Goal: Task Accomplishment & Management: Use online tool/utility

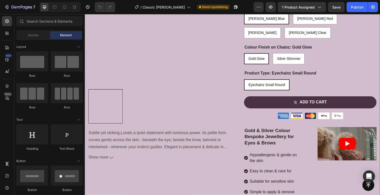
scroll to position [300, 0]
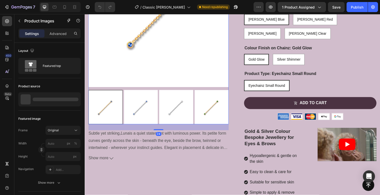
click at [103, 111] on div at bounding box center [105, 108] width 35 height 35
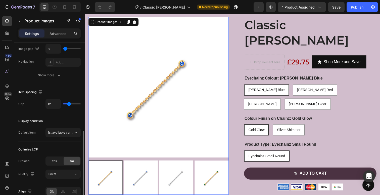
scroll to position [240, 0]
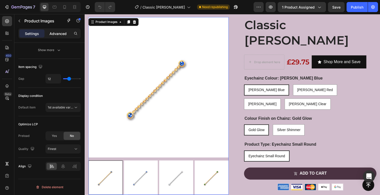
click at [57, 34] on p "Advanced" at bounding box center [57, 33] width 17 height 5
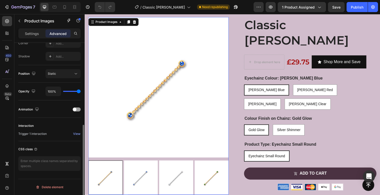
scroll to position [161, 0]
click at [76, 133] on div "View" at bounding box center [76, 133] width 7 height 5
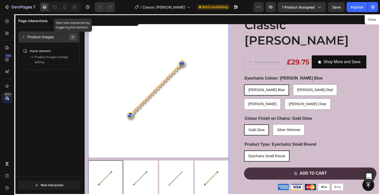
click at [74, 37] on icon "button" at bounding box center [73, 37] width 4 height 4
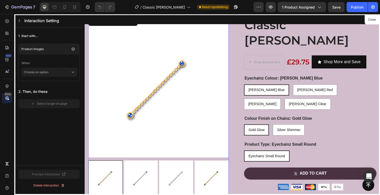
scroll to position [214, 0]
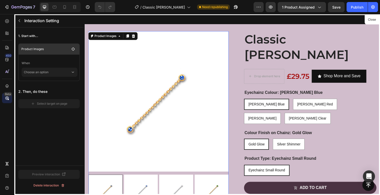
click at [52, 49] on p "Product Images" at bounding box center [45, 48] width 48 height 5
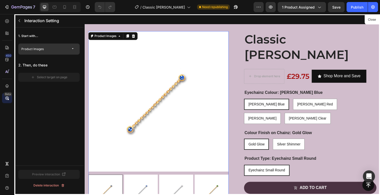
click at [52, 49] on p "Product Images" at bounding box center [45, 48] width 48 height 5
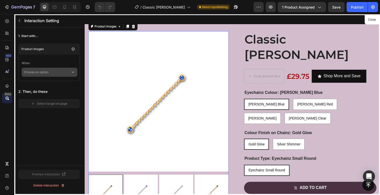
click at [59, 71] on p "Choose an option" at bounding box center [47, 72] width 47 height 9
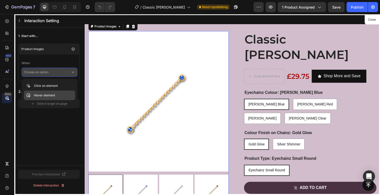
click at [44, 93] on p "Hover element" at bounding box center [44, 95] width 21 height 5
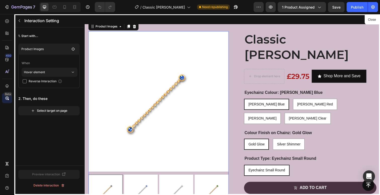
click at [43, 81] on span "Reverse Interaction" at bounding box center [43, 81] width 28 height 5
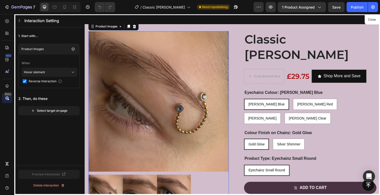
checkbox input "true"
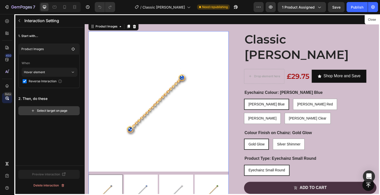
click at [50, 111] on div "Select target on page" at bounding box center [49, 110] width 36 height 5
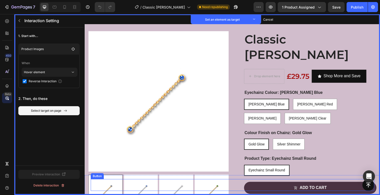
click at [112, 189] on div "Button Set as target" at bounding box center [235, 188] width 289 height 12
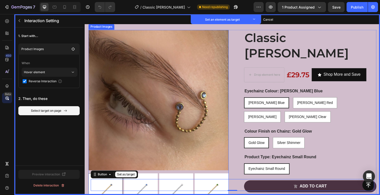
scroll to position [216, 0]
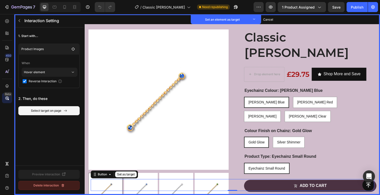
click at [63, 185] on icon "button" at bounding box center [63, 185] width 0 height 1
click at [63, 185] on div "Delete" at bounding box center [64, 185] width 9 height 5
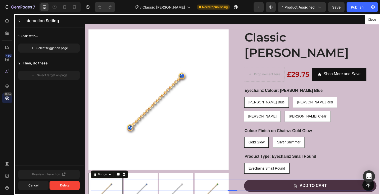
click at [50, 131] on div "1. Start with... Select trigger on page 2. Then, do these Select target on page" at bounding box center [48, 96] width 69 height 138
click at [68, 185] on div "Delete" at bounding box center [64, 185] width 9 height 5
click at [41, 185] on button "Cancel" at bounding box center [33, 185] width 30 height 9
click at [52, 184] on div "Delete interaction" at bounding box center [48, 185] width 31 height 5
click at [64, 186] on div "Delete" at bounding box center [64, 185] width 9 height 5
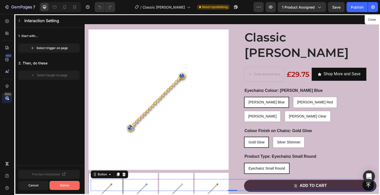
click at [64, 186] on div "Delete" at bounding box center [64, 185] width 9 height 5
click at [370, 20] on button "Close" at bounding box center [371, 19] width 12 height 7
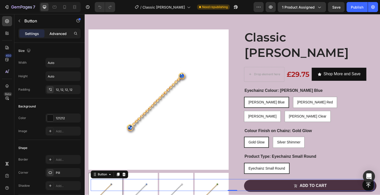
click at [53, 34] on p "Advanced" at bounding box center [57, 33] width 17 height 5
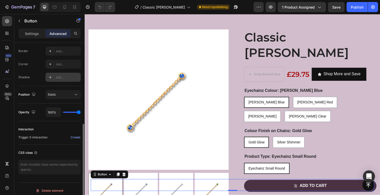
scroll to position [144, 0]
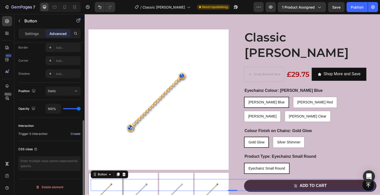
click at [75, 133] on div "Create" at bounding box center [76, 133] width 10 height 5
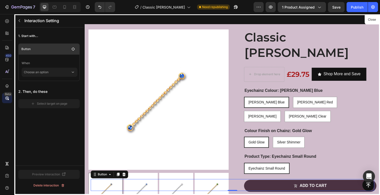
click at [32, 51] on p "Button" at bounding box center [45, 48] width 48 height 5
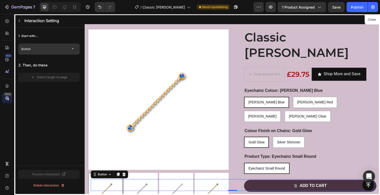
click at [32, 51] on p "Button" at bounding box center [45, 48] width 48 height 5
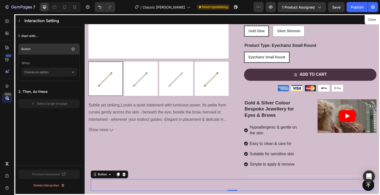
scroll to position [366, 0]
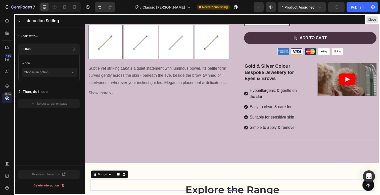
click at [372, 18] on button "Close" at bounding box center [371, 19] width 12 height 7
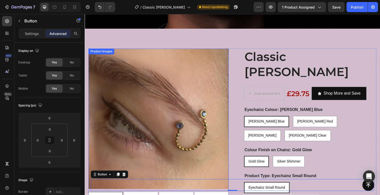
scroll to position [152, 0]
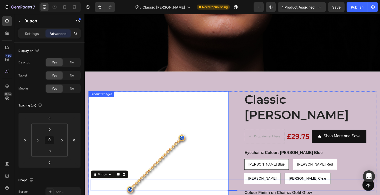
click at [109, 96] on div "Product Images" at bounding box center [159, 183] width 143 height 181
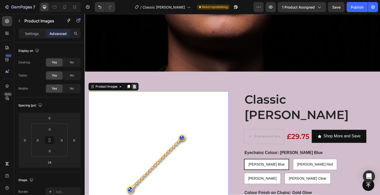
click at [135, 88] on icon at bounding box center [135, 88] width 3 height 4
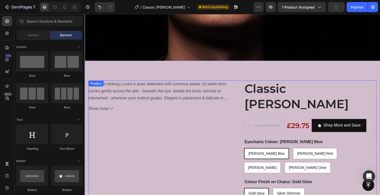
scroll to position [164, 0]
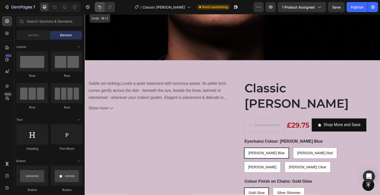
click at [100, 7] on icon "Undo/Redo" at bounding box center [99, 7] width 3 height 3
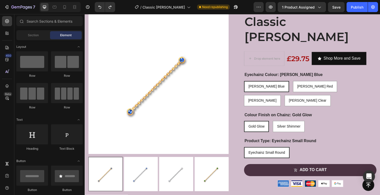
scroll to position [226, 0]
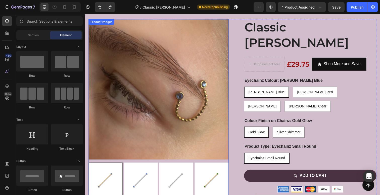
click at [142, 99] on img at bounding box center [159, 90] width 143 height 143
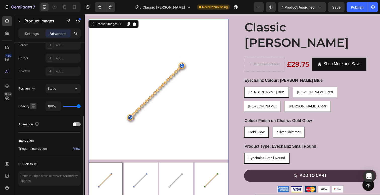
scroll to position [161, 0]
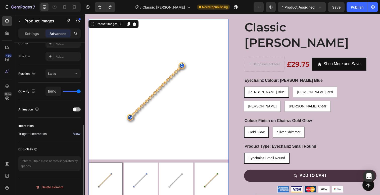
click at [73, 134] on div "View" at bounding box center [76, 133] width 7 height 5
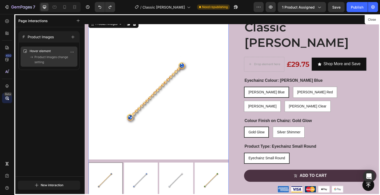
click at [41, 56] on span "Product Images change setting" at bounding box center [54, 59] width 41 height 10
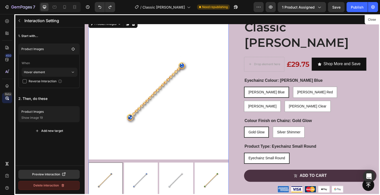
click at [50, 186] on div "Delete interaction" at bounding box center [48, 185] width 31 height 5
click at [63, 187] on div "Delete" at bounding box center [64, 185] width 9 height 5
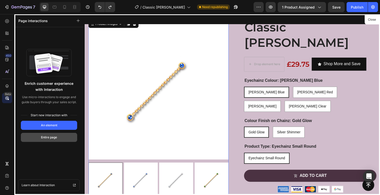
click at [54, 137] on div "Entire page" at bounding box center [49, 137] width 16 height 5
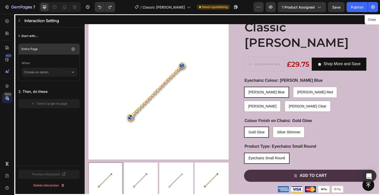
click at [37, 50] on p "Entire Page" at bounding box center [45, 48] width 48 height 5
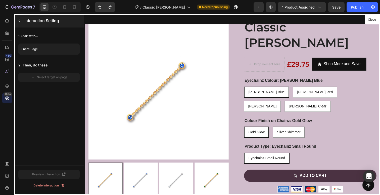
click at [21, 23] on button "button" at bounding box center [19, 21] width 8 height 8
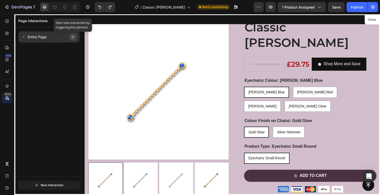
click at [69, 37] on button "button" at bounding box center [72, 36] width 7 height 7
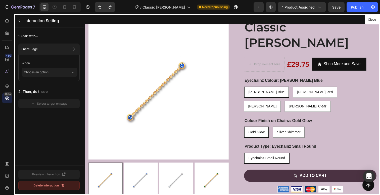
click at [43, 185] on div "Delete interaction" at bounding box center [48, 185] width 31 height 5
click at [63, 185] on div "Delete" at bounding box center [64, 185] width 9 height 5
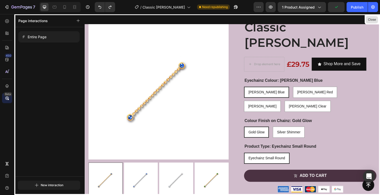
click at [373, 20] on button "Close" at bounding box center [371, 19] width 12 height 7
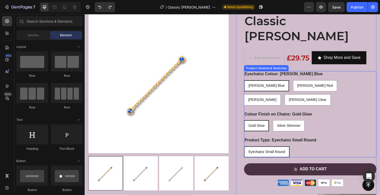
scroll to position [234, 0]
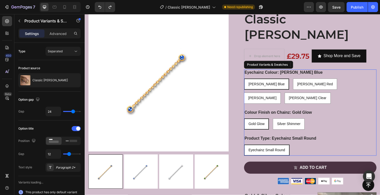
drag, startPoint x: 299, startPoint y: 95, endPoint x: 297, endPoint y: 78, distance: 17.2
click at [299, 124] on span "Silver Shimmer" at bounding box center [293, 126] width 24 height 4
click at [276, 120] on input "Silver Shimmer Silver Shimmer Silver Shimmer" at bounding box center [276, 120] width 0 height 0
radio input "true"
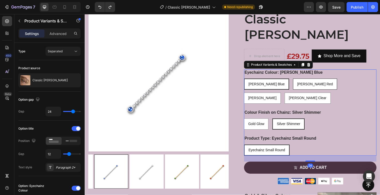
click at [301, 83] on span "[PERSON_NAME] Red" at bounding box center [319, 85] width 36 height 4
click at [297, 80] on input "[PERSON_NAME] Red [PERSON_NAME] Red [PERSON_NAME] Red" at bounding box center [297, 80] width 0 height 0
radio input "true"
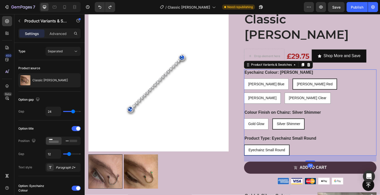
click at [301, 83] on span "[PERSON_NAME] Red" at bounding box center [319, 85] width 36 height 4
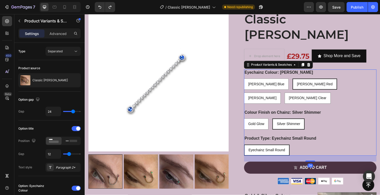
click at [296, 80] on input "[PERSON_NAME] Red [PERSON_NAME] Red [PERSON_NAME] Red" at bounding box center [296, 80] width 0 height 0
click at [259, 124] on span "Gold Glow" at bounding box center [259, 126] width 16 height 4
click at [247, 120] on input "Gold Glow Gold Glow Gold Glow" at bounding box center [247, 120] width 0 height 0
radio input "true"
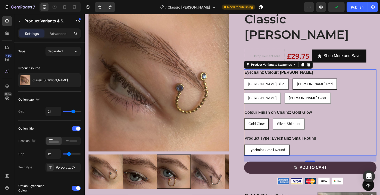
click at [258, 83] on span "[PERSON_NAME] Blue" at bounding box center [269, 85] width 37 height 4
click at [247, 80] on input "Luna Blue Luna Blue Luna Blue" at bounding box center [247, 80] width 0 height 0
radio input "true"
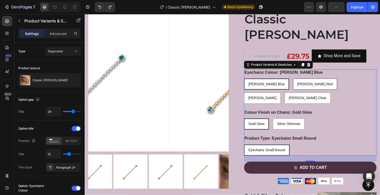
click at [301, 83] on span "[PERSON_NAME] Red" at bounding box center [319, 85] width 36 height 4
click at [297, 80] on input "[PERSON_NAME] Red [PERSON_NAME] Red [PERSON_NAME] Red" at bounding box center [297, 80] width 0 height 0
radio input "true"
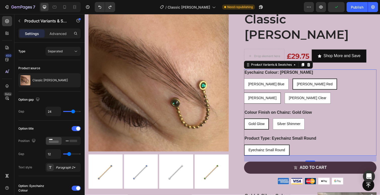
click at [280, 98] on span "[PERSON_NAME]" at bounding box center [265, 100] width 29 height 4
click at [247, 94] on input "[PERSON_NAME] Green [PERSON_NAME] Green [PERSON_NAME] Green" at bounding box center [247, 94] width 0 height 0
radio input "true"
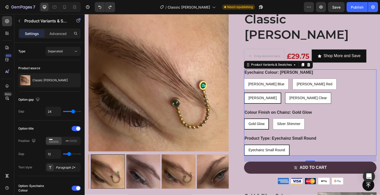
click at [335, 95] on div "[PERSON_NAME] Clear" at bounding box center [312, 100] width 46 height 10
click at [289, 94] on input "[PERSON_NAME] Clear [PERSON_NAME] Clear [PERSON_NAME] Clear" at bounding box center [289, 94] width 0 height 0
radio input "true"
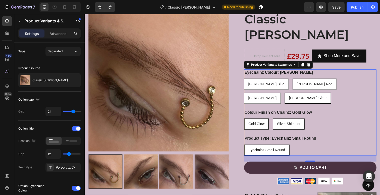
click at [293, 124] on span "Silver Shimmer" at bounding box center [293, 126] width 24 height 4
click at [276, 120] on input "Silver Shimmer Silver Shimmer Silver Shimmer" at bounding box center [276, 120] width 0 height 0
radio input "true"
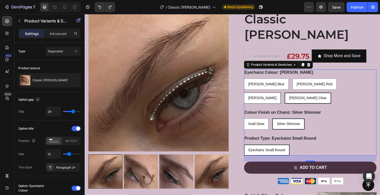
click at [284, 95] on div "[PERSON_NAME]" at bounding box center [265, 100] width 37 height 10
click at [247, 94] on input "[PERSON_NAME] Green [PERSON_NAME] Green [PERSON_NAME] Green" at bounding box center [247, 94] width 0 height 0
radio input "true"
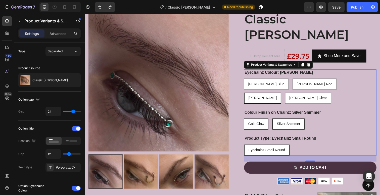
click at [260, 124] on span "Gold Glow" at bounding box center [259, 126] width 16 height 4
click at [247, 120] on input "Gold Glow Gold Glow Gold Glow" at bounding box center [247, 120] width 0 height 0
radio input "true"
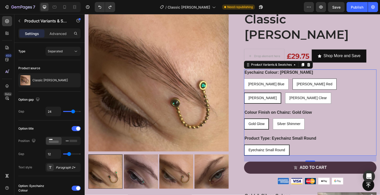
click at [301, 83] on span "[PERSON_NAME] Red" at bounding box center [319, 85] width 36 height 4
click at [296, 80] on input "[PERSON_NAME] Red [PERSON_NAME] Red [PERSON_NAME] Red" at bounding box center [296, 80] width 0 height 0
radio input "true"
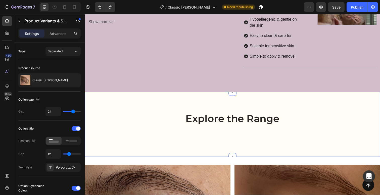
scroll to position [453, 0]
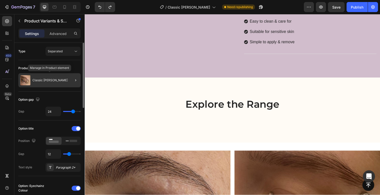
click at [53, 81] on div "Classic [PERSON_NAME]" at bounding box center [49, 80] width 62 height 14
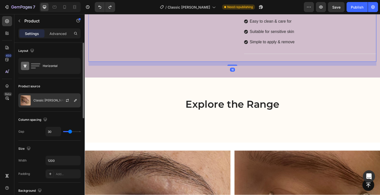
click at [50, 100] on p "Classic [PERSON_NAME]" at bounding box center [50, 100] width 35 height 4
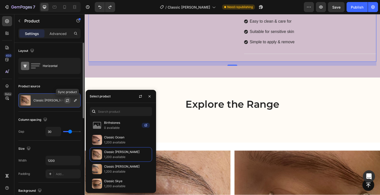
click at [68, 100] on icon "button" at bounding box center [67, 100] width 4 height 4
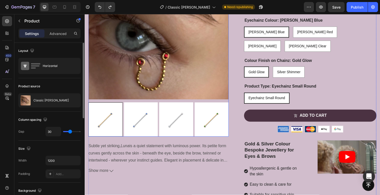
scroll to position [274, 0]
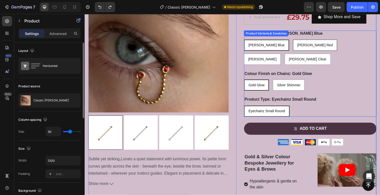
click at [301, 44] on span "[PERSON_NAME] Red" at bounding box center [319, 46] width 36 height 4
click at [297, 40] on input "[PERSON_NAME] Red [PERSON_NAME] Red [PERSON_NAME] Red" at bounding box center [297, 40] width 0 height 0
radio input "true"
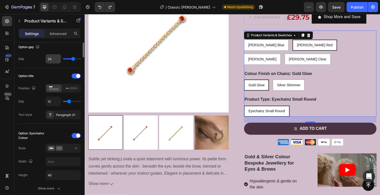
scroll to position [61, 0]
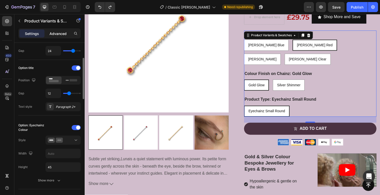
click at [56, 33] on p "Advanced" at bounding box center [57, 33] width 17 height 5
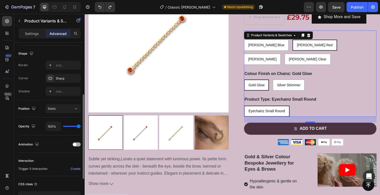
scroll to position [161, 0]
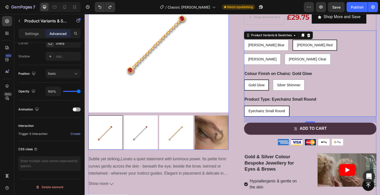
click at [100, 138] on div at bounding box center [105, 135] width 35 height 35
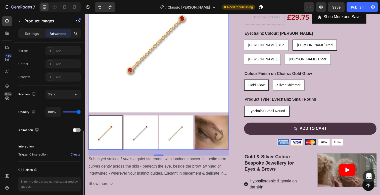
scroll to position [154, 0]
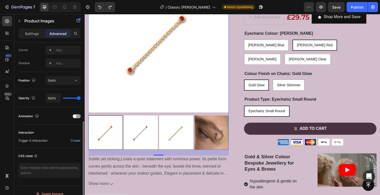
click at [142, 136] on img at bounding box center [142, 135] width 35 height 35
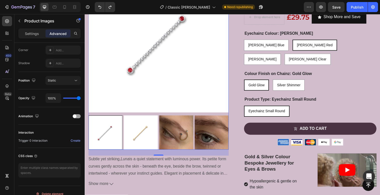
click at [145, 134] on img at bounding box center [142, 135] width 35 height 35
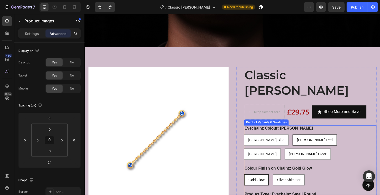
scroll to position [174, 0]
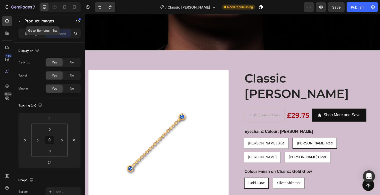
click at [20, 21] on icon "button" at bounding box center [19, 21] width 4 height 4
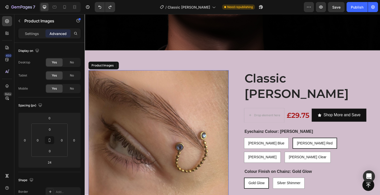
click at [125, 114] on img at bounding box center [159, 142] width 143 height 143
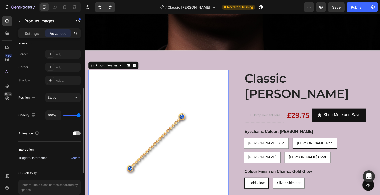
scroll to position [161, 0]
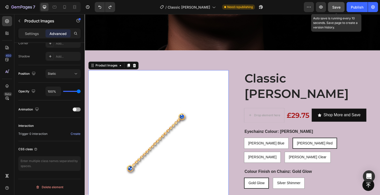
click at [338, 8] on span "Save" at bounding box center [336, 7] width 8 height 4
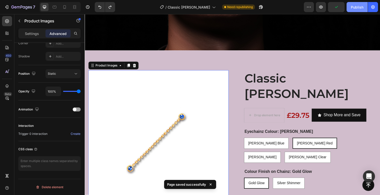
click at [364, 5] on button "Publish" at bounding box center [356, 7] width 21 height 10
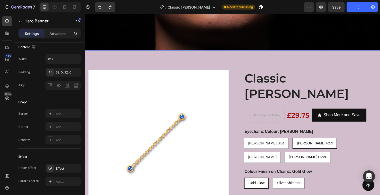
drag, startPoint x: 360, startPoint y: 22, endPoint x: 348, endPoint y: 18, distance: 13.4
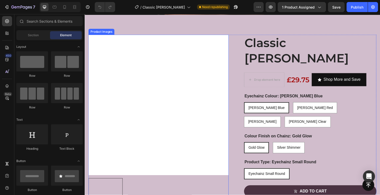
scroll to position [217, 0]
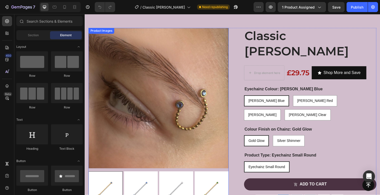
click at [194, 70] on img at bounding box center [159, 99] width 143 height 143
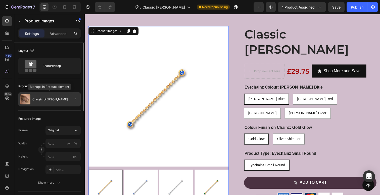
scroll to position [0, 0]
click at [42, 99] on p "Classic [PERSON_NAME]" at bounding box center [49, 99] width 35 height 4
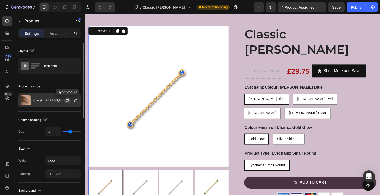
scroll to position [0, 0]
click at [66, 99] on icon "button" at bounding box center [67, 100] width 4 height 4
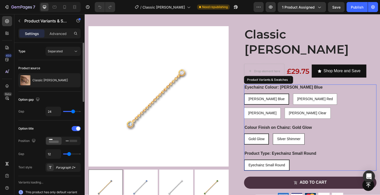
click at [302, 136] on div "Silver Shimmer" at bounding box center [293, 141] width 32 height 10
click at [276, 136] on input "Silver Shimmer Silver Shimmer Silver Shimmer" at bounding box center [276, 136] width 0 height 0
radio input "true"
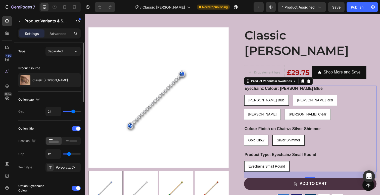
click at [262, 138] on div "Gold Glow" at bounding box center [259, 143] width 24 height 10
click at [247, 137] on input "Gold Glow Gold Glow Gold Glow" at bounding box center [247, 137] width 0 height 0
radio input "true"
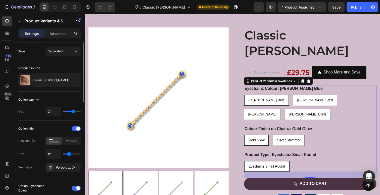
click at [301, 100] on span "[PERSON_NAME] Red" at bounding box center [319, 102] width 36 height 4
click at [297, 96] on input "[PERSON_NAME] Red [PERSON_NAME] Red [PERSON_NAME] Red" at bounding box center [297, 96] width 0 height 0
radio input "true"
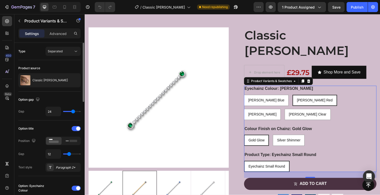
scroll to position [218, 0]
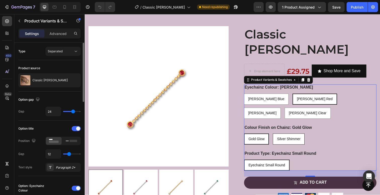
click at [298, 139] on span "Silver Shimmer" at bounding box center [293, 141] width 24 height 4
click at [276, 136] on input "Silver Shimmer Silver Shimmer Silver Shimmer" at bounding box center [276, 136] width 0 height 0
radio input "true"
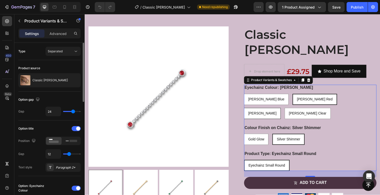
click at [280, 113] on span "[PERSON_NAME]" at bounding box center [265, 115] width 29 height 4
click at [247, 109] on input "[PERSON_NAME] Green [PERSON_NAME] Green [PERSON_NAME] Green" at bounding box center [247, 109] width 0 height 0
radio input "true"
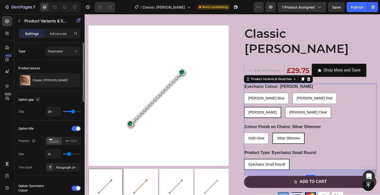
scroll to position [221, 0]
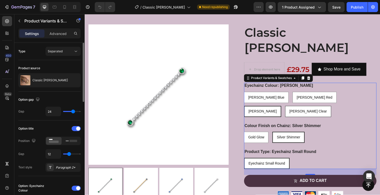
click at [335, 108] on div "[PERSON_NAME] Clear" at bounding box center [312, 113] width 46 height 10
click at [289, 107] on input "[PERSON_NAME] Clear [PERSON_NAME] Clear [PERSON_NAME] Clear" at bounding box center [289, 107] width 0 height 0
radio input "true"
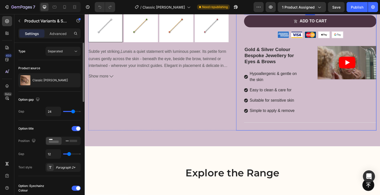
scroll to position [389, 0]
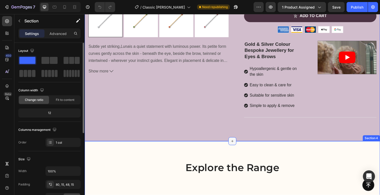
click at [235, 142] on icon at bounding box center [235, 144] width 4 height 4
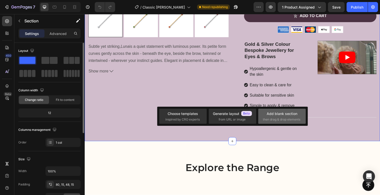
click at [281, 115] on div "Add blank section" at bounding box center [281, 113] width 31 height 5
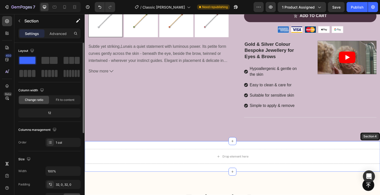
click at [379, 135] on div "Section 4" at bounding box center [376, 139] width 20 height 8
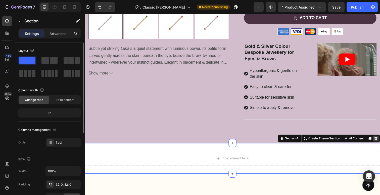
click at [379, 139] on icon at bounding box center [382, 141] width 4 height 4
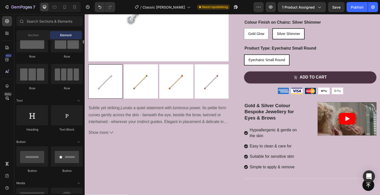
scroll to position [0, 0]
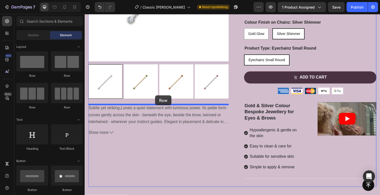
drag, startPoint x: 119, startPoint y: 111, endPoint x: 156, endPoint y: 97, distance: 40.4
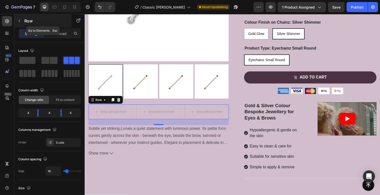
click at [18, 19] on icon "button" at bounding box center [19, 21] width 4 height 4
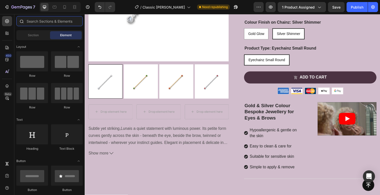
click at [40, 22] on input "text" at bounding box center [49, 21] width 66 height 10
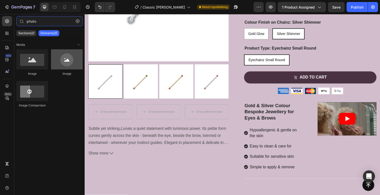
type input "photo"
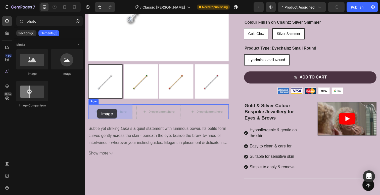
drag, startPoint x: 152, startPoint y: 71, endPoint x: 97, endPoint y: 110, distance: 67.1
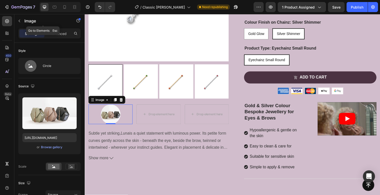
click at [20, 20] on icon "button" at bounding box center [19, 21] width 4 height 4
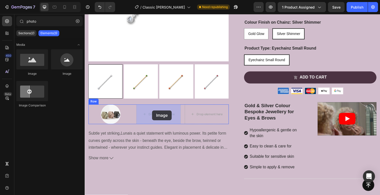
drag, startPoint x: 123, startPoint y: 80, endPoint x: 153, endPoint y: 112, distance: 44.6
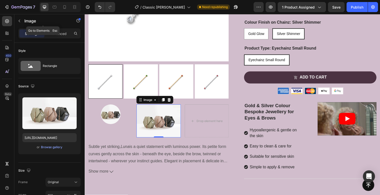
click at [18, 19] on icon "button" at bounding box center [19, 21] width 4 height 4
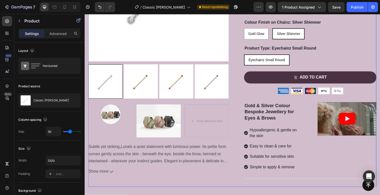
click at [236, 107] on div "Product Images Image Image Drop element here Row Subtle yet striking, [PERSON_N…" at bounding box center [235, 54] width 294 height 271
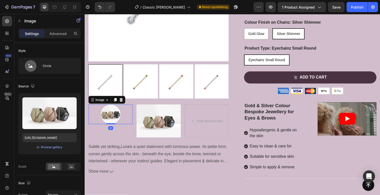
click at [113, 116] on img at bounding box center [111, 116] width 20 height 20
click at [52, 147] on div "Browse gallery" at bounding box center [51, 147] width 21 height 5
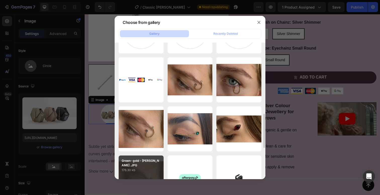
scroll to position [273, 0]
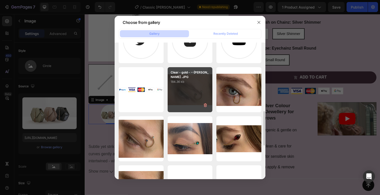
click at [193, 96] on div "Clear - gold - --[PERSON_NAME] .JPG 184.36 kb" at bounding box center [189, 89] width 45 height 45
type input "[URL][DOMAIN_NAME]"
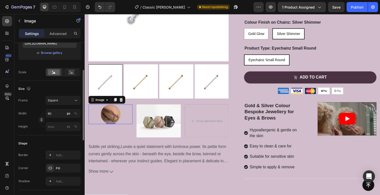
scroll to position [84, 0]
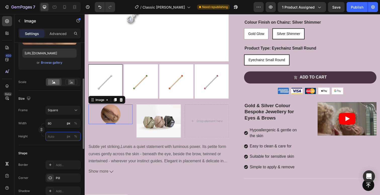
click at [52, 136] on input "px %" at bounding box center [62, 136] width 35 height 9
type input "3"
type input "30"
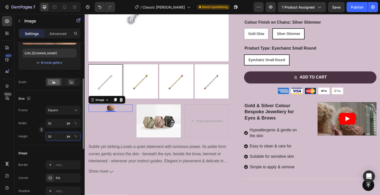
type input "300"
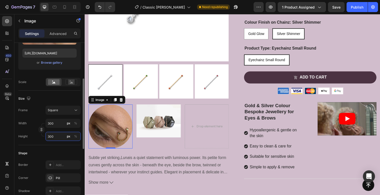
type input "30"
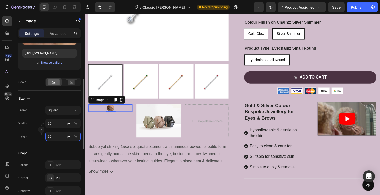
type input "3"
type input "36"
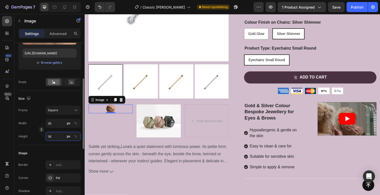
type input "360"
type input "3600"
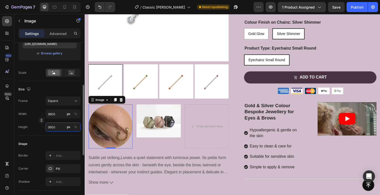
scroll to position [96, 0]
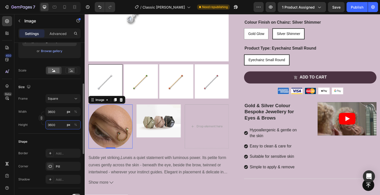
drag, startPoint x: 58, startPoint y: 125, endPoint x: 47, endPoint y: 126, distance: 11.1
click at [47, 126] on input "3600" at bounding box center [62, 124] width 35 height 9
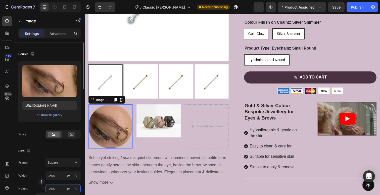
scroll to position [0, 0]
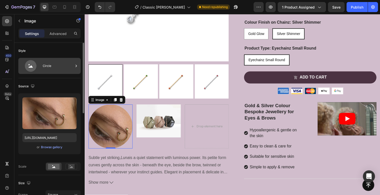
type input "3600"
click at [49, 63] on div "Circle" at bounding box center [58, 66] width 31 height 12
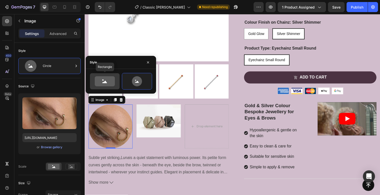
click at [110, 81] on icon at bounding box center [105, 81] width 20 height 10
type input "100"
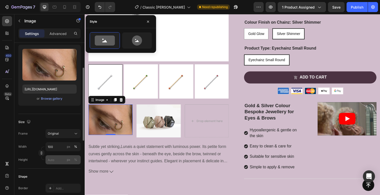
scroll to position [51, 0]
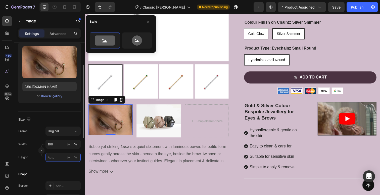
click at [55, 159] on input "px %" at bounding box center [62, 156] width 35 height 9
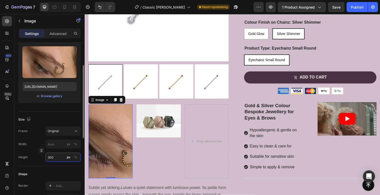
scroll to position [54, 0]
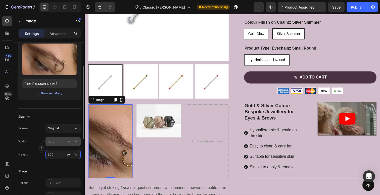
type input "300"
click at [58, 144] on input "px %" at bounding box center [62, 141] width 35 height 9
type input "3"
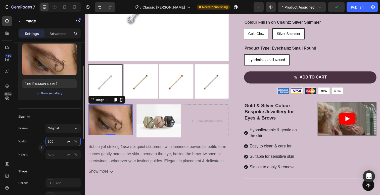
type input "300"
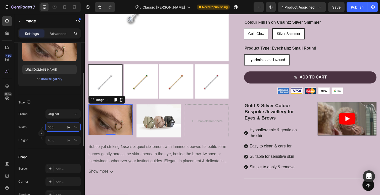
scroll to position [68, 0]
click at [72, 113] on div "Original" at bounding box center [60, 113] width 25 height 5
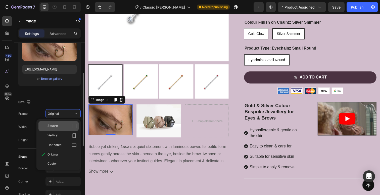
click at [75, 127] on icon at bounding box center [74, 125] width 5 height 5
type input "300"
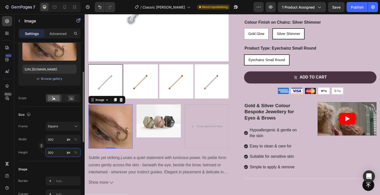
click at [56, 153] on input "300" at bounding box center [62, 152] width 35 height 9
type input "3006"
type input "30060"
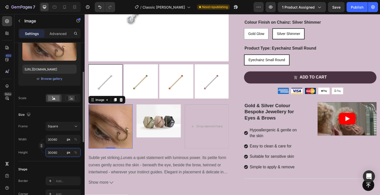
type input "300600"
type input "30060"
type input "3006"
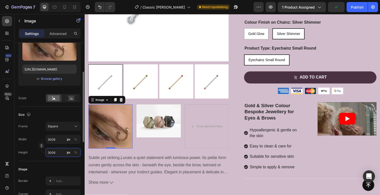
type input "300"
type input "30"
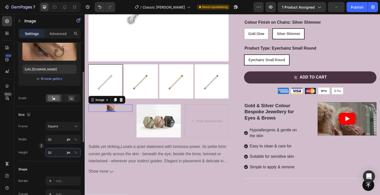
type input "3"
type input "30"
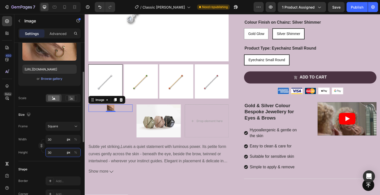
type input "3"
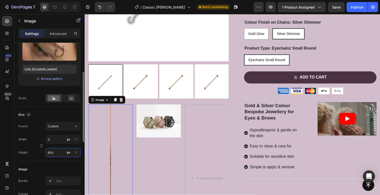
type input "3"
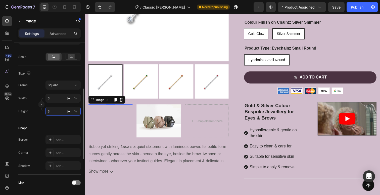
scroll to position [111, 0]
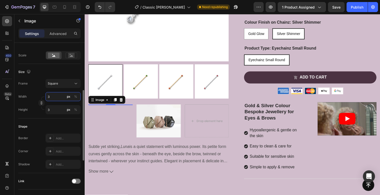
click at [56, 97] on input "3" at bounding box center [62, 96] width 35 height 9
type input "36"
type input "360"
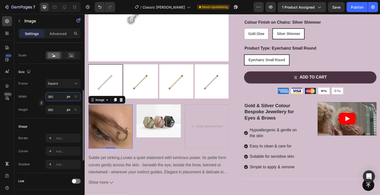
type input "3600"
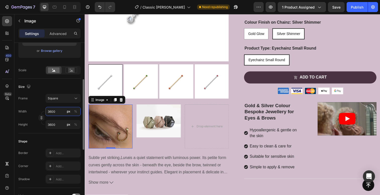
scroll to position [93, 0]
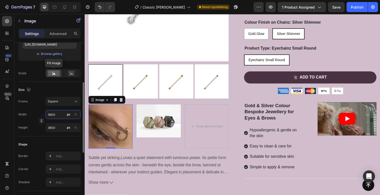
type input "3600"
click at [57, 73] on rect at bounding box center [54, 73] width 12 height 6
click at [54, 74] on icon at bounding box center [53, 74] width 3 height 2
click at [69, 73] on rect at bounding box center [71, 73] width 7 height 5
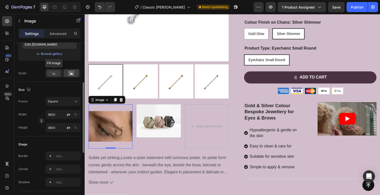
click at [56, 74] on rect at bounding box center [54, 73] width 12 height 6
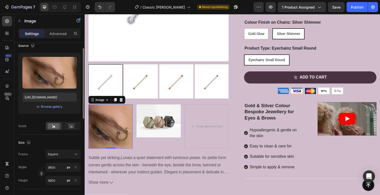
scroll to position [32, 0]
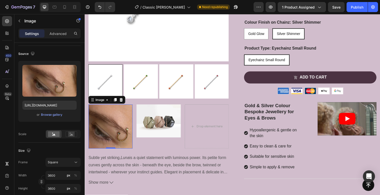
click at [114, 126] on img at bounding box center [110, 128] width 45 height 45
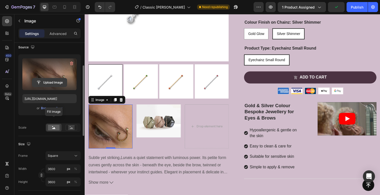
scroll to position [0, 0]
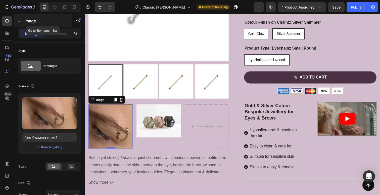
click at [19, 19] on icon "button" at bounding box center [19, 21] width 4 height 4
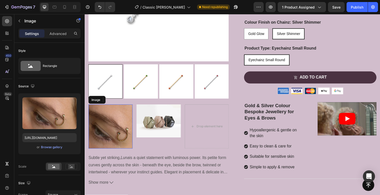
click at [122, 125] on img at bounding box center [110, 128] width 45 height 45
click at [122, 101] on icon at bounding box center [122, 101] width 4 height 4
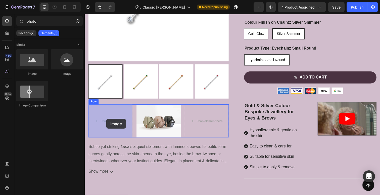
drag, startPoint x: 115, startPoint y: 78, endPoint x: 107, endPoint y: 121, distance: 44.0
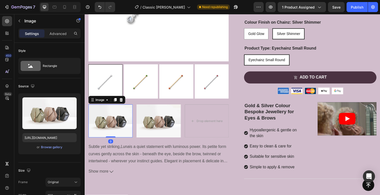
click at [110, 120] on img at bounding box center [110, 123] width 45 height 34
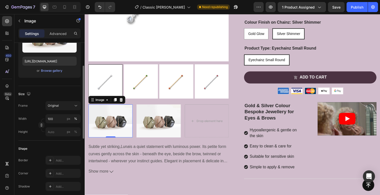
scroll to position [81, 0]
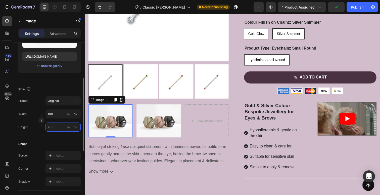
click at [54, 127] on input "px %" at bounding box center [62, 126] width 35 height 9
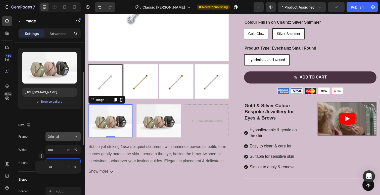
scroll to position [41, 0]
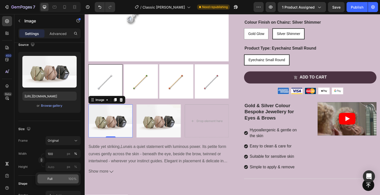
click at [71, 178] on span "100%" at bounding box center [72, 178] width 8 height 5
type input "100"
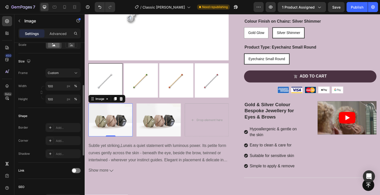
scroll to position [133, 0]
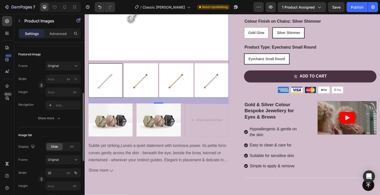
scroll to position [92, 0]
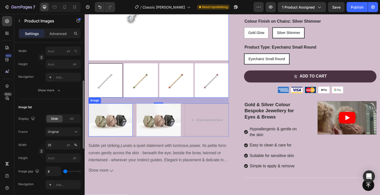
click at [122, 123] on img at bounding box center [110, 122] width 45 height 34
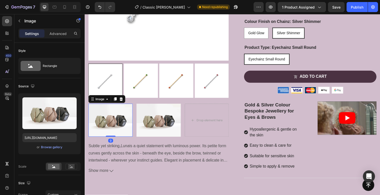
scroll to position [322, 0]
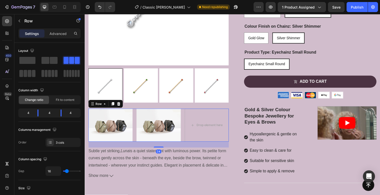
click at [135, 142] on div "Image Image Drop element here Row 24" at bounding box center [159, 127] width 143 height 34
click at [161, 143] on img at bounding box center [159, 127] width 45 height 34
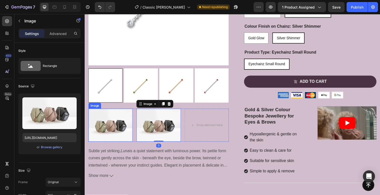
click at [126, 138] on img at bounding box center [110, 127] width 45 height 34
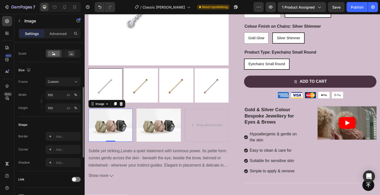
scroll to position [117, 0]
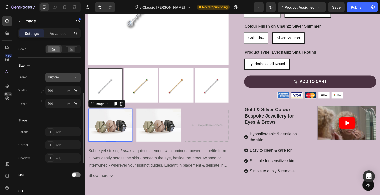
click at [75, 76] on icon at bounding box center [75, 77] width 5 height 5
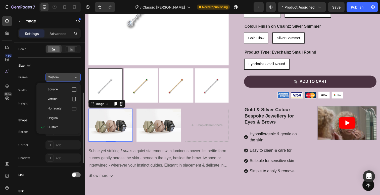
click at [74, 76] on icon at bounding box center [75, 77] width 5 height 5
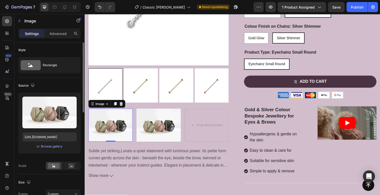
scroll to position [0, 0]
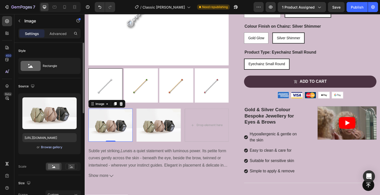
click at [48, 148] on div "Browse gallery" at bounding box center [51, 147] width 21 height 5
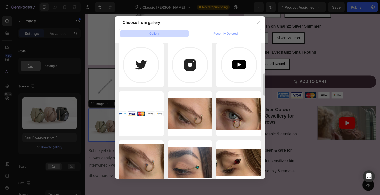
scroll to position [240, 0]
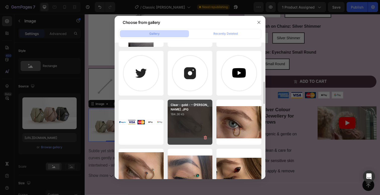
click at [186, 120] on div "Clear - gold - --[PERSON_NAME] .JPG 184.36 kb" at bounding box center [189, 121] width 45 height 45
type input "[URL][DOMAIN_NAME]"
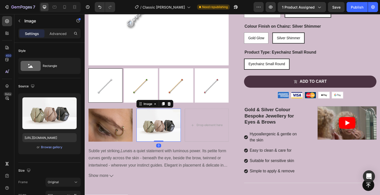
click at [158, 127] on img at bounding box center [159, 127] width 45 height 34
click at [49, 148] on div "Browse gallery" at bounding box center [51, 147] width 21 height 5
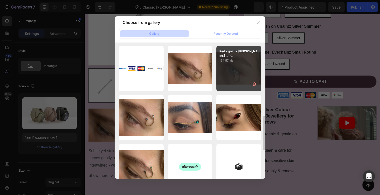
scroll to position [293, 0]
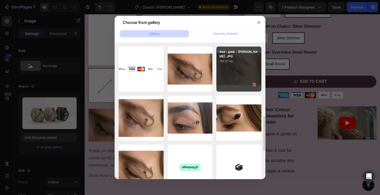
click at [234, 72] on div "Red - gold. - [PERSON_NAME] .JPG 154.57 kb" at bounding box center [238, 68] width 45 height 45
type input "[URL][DOMAIN_NAME]"
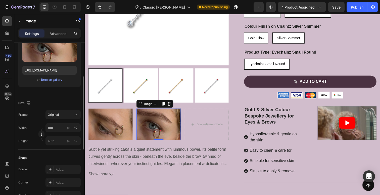
scroll to position [73, 0]
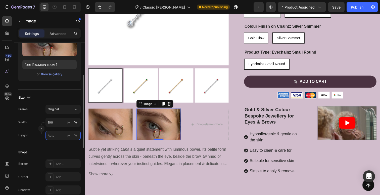
click at [52, 136] on input "px %" at bounding box center [62, 135] width 35 height 9
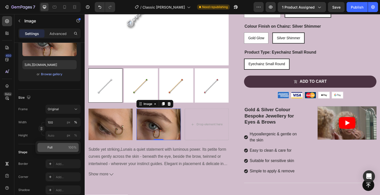
click at [65, 148] on p "Full 100%" at bounding box center [61, 147] width 29 height 5
type input "100"
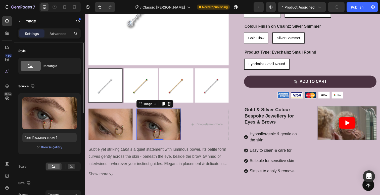
scroll to position [321, 0]
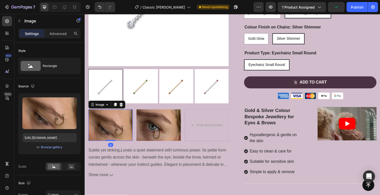
click at [107, 132] on img at bounding box center [110, 127] width 45 height 32
click at [64, 35] on p "Advanced" at bounding box center [57, 33] width 17 height 5
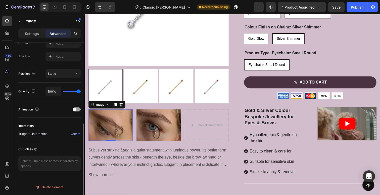
scroll to position [154, 0]
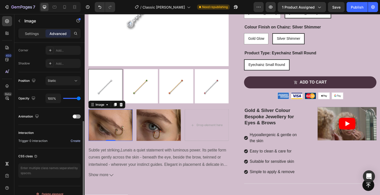
click at [74, 140] on div "Create" at bounding box center [76, 140] width 10 height 5
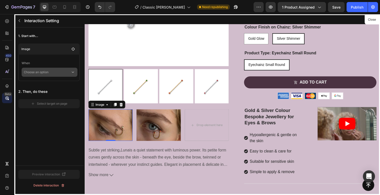
click at [46, 73] on p "Choose an option" at bounding box center [47, 72] width 47 height 9
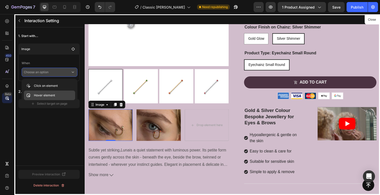
click at [38, 94] on p "Hover element" at bounding box center [44, 95] width 21 height 5
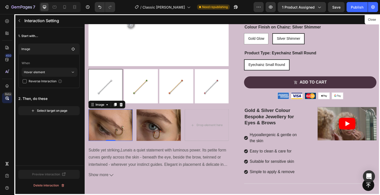
click at [39, 82] on span "Reverse Interaction" at bounding box center [43, 81] width 28 height 5
checkbox input "true"
click at [49, 111] on div "Select target on page" at bounding box center [49, 110] width 36 height 5
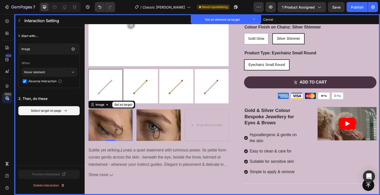
click at [109, 130] on img at bounding box center [110, 127] width 45 height 32
click at [121, 106] on button "Set as target" at bounding box center [124, 106] width 22 height 6
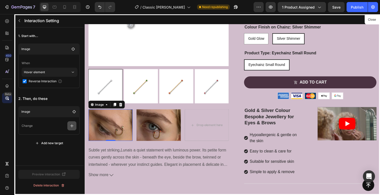
click at [72, 126] on icon "button" at bounding box center [71, 125] width 3 height 3
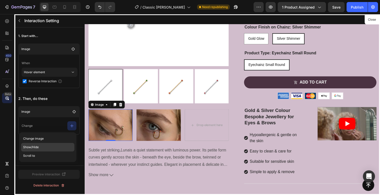
click at [41, 146] on p "Show/Hide" at bounding box center [47, 147] width 53 height 9
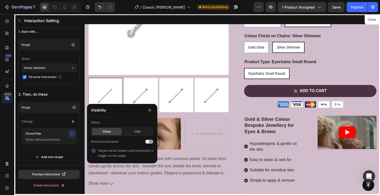
scroll to position [313, 0]
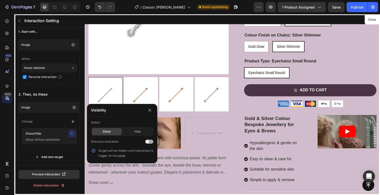
click at [152, 142] on div at bounding box center [149, 141] width 8 height 4
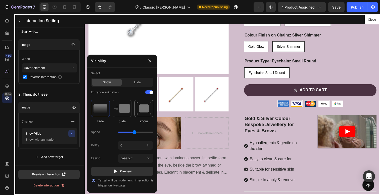
click at [144, 107] on img at bounding box center [143, 108] width 15 height 13
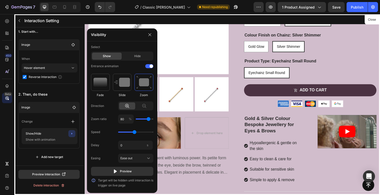
type input "90"
type input "100"
drag, startPoint x: 148, startPoint y: 119, endPoint x: 152, endPoint y: 119, distance: 4.0
type input "100"
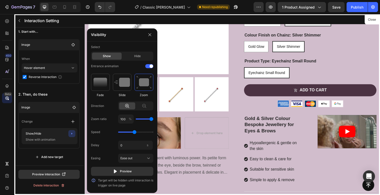
click at [152, 119] on input "range" at bounding box center [145, 118] width 18 height 1
click at [127, 171] on div "Preview" at bounding box center [122, 170] width 19 height 5
click at [115, 170] on icon "button" at bounding box center [115, 171] width 3 height 4
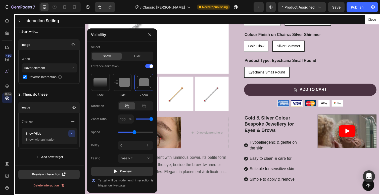
click at [179, 166] on div at bounding box center [235, 106] width 301 height 184
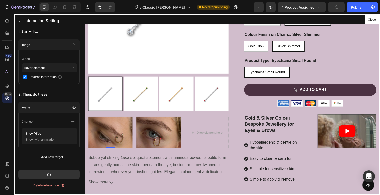
scroll to position [313, 0]
click at [48, 174] on div "Preview interaction" at bounding box center [49, 174] width 34 height 5
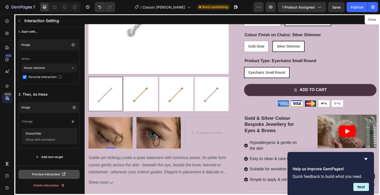
click at [46, 172] on div "Preview interaction" at bounding box center [49, 174] width 34 height 5
click at [48, 174] on div "Preview interaction" at bounding box center [49, 174] width 34 height 5
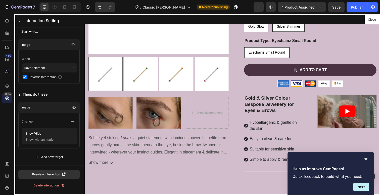
scroll to position [331, 0]
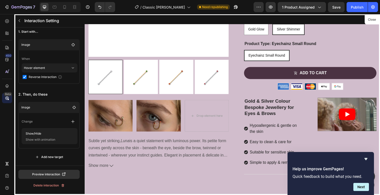
click at [114, 113] on div at bounding box center [235, 106] width 301 height 184
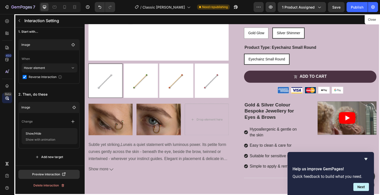
click at [145, 121] on div at bounding box center [235, 106] width 301 height 184
click at [40, 184] on div "Delete interaction" at bounding box center [48, 185] width 31 height 5
click at [65, 187] on div "Delete" at bounding box center [64, 185] width 9 height 5
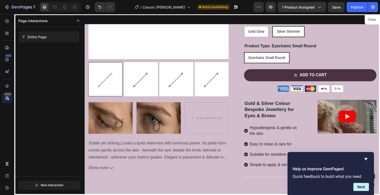
drag, startPoint x: 220, startPoint y: 119, endPoint x: 215, endPoint y: 118, distance: 4.4
click at [219, 119] on div at bounding box center [235, 106] width 301 height 184
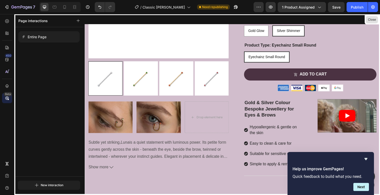
click at [373, 19] on button "Close" at bounding box center [371, 19] width 12 height 7
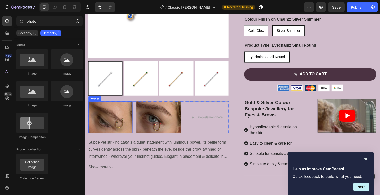
click at [96, 101] on div "Image" at bounding box center [94, 100] width 11 height 5
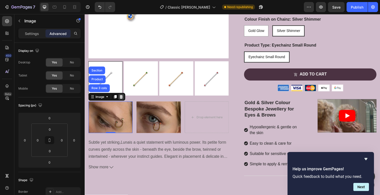
click at [121, 98] on icon at bounding box center [121, 99] width 3 height 4
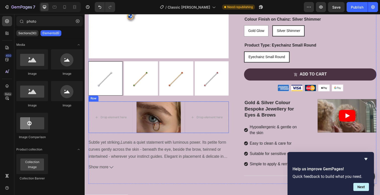
click at [96, 101] on div "Row" at bounding box center [93, 100] width 10 height 6
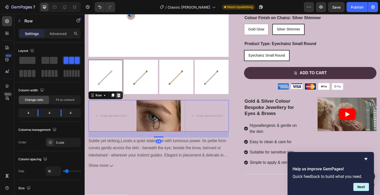
click at [118, 97] on icon at bounding box center [119, 97] width 3 height 4
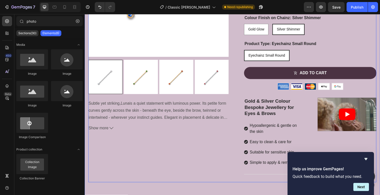
scroll to position [330, 0]
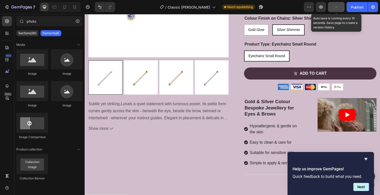
drag, startPoint x: 337, startPoint y: 7, endPoint x: 342, endPoint y: 6, distance: 5.3
click at [338, 7] on icon "button" at bounding box center [335, 7] width 5 height 5
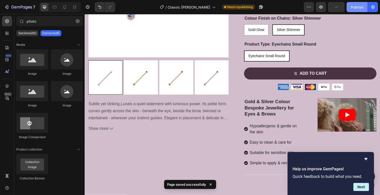
click at [358, 6] on div "Publish" at bounding box center [357, 7] width 13 height 5
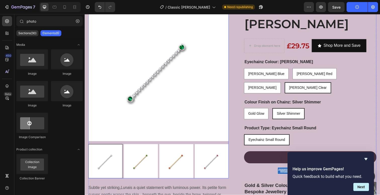
scroll to position [245, 0]
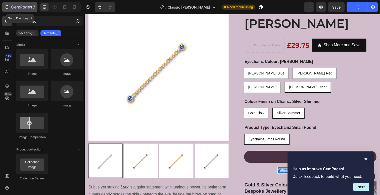
click at [14, 7] on icon "button" at bounding box center [21, 7] width 21 height 4
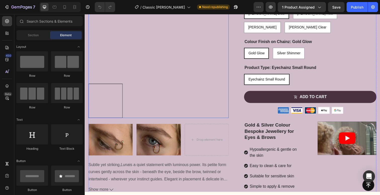
scroll to position [352, 0]
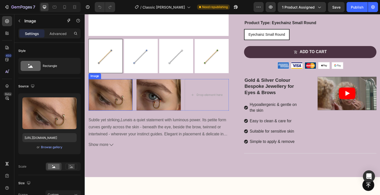
click at [106, 96] on img at bounding box center [110, 96] width 45 height 32
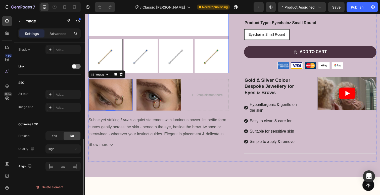
scroll to position [356, 0]
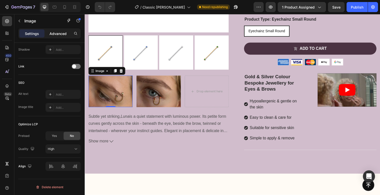
click at [60, 33] on p "Advanced" at bounding box center [57, 33] width 17 height 5
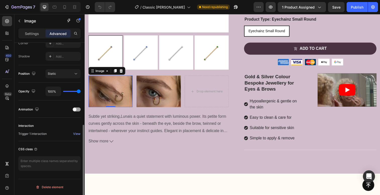
scroll to position [161, 0]
click at [77, 134] on div "View" at bounding box center [76, 133] width 7 height 5
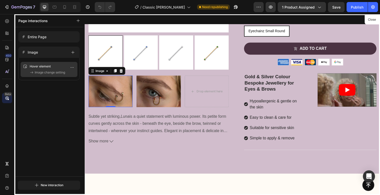
click at [39, 68] on p "Hover element" at bounding box center [44, 66] width 28 height 5
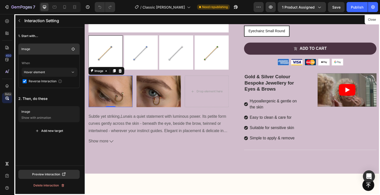
click at [49, 46] on div "Image" at bounding box center [48, 48] width 55 height 7
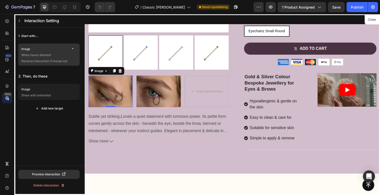
click at [49, 49] on p "Image" at bounding box center [45, 48] width 48 height 5
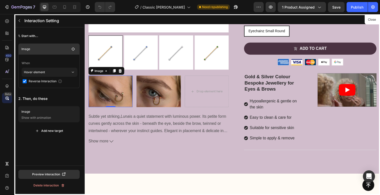
scroll to position [400, 0]
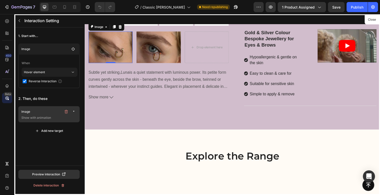
click at [30, 117] on p "Show with animation" at bounding box center [49, 117] width 56 height 5
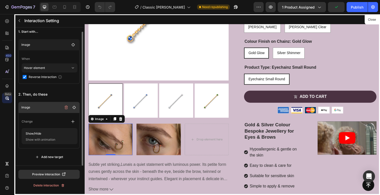
scroll to position [308, 0]
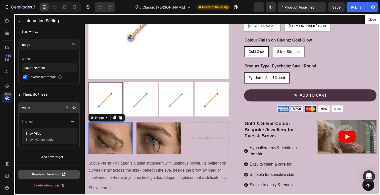
click at [51, 174] on div "Preview interaction" at bounding box center [49, 174] width 34 height 5
drag, startPoint x: 44, startPoint y: 173, endPoint x: 75, endPoint y: 165, distance: 32.1
click at [43, 173] on div "Preview interaction" at bounding box center [49, 174] width 34 height 5
click at [123, 120] on div at bounding box center [235, 106] width 301 height 184
click at [121, 121] on div at bounding box center [235, 106] width 301 height 184
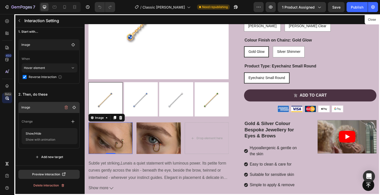
click at [122, 120] on div at bounding box center [235, 106] width 301 height 184
drag, startPoint x: 122, startPoint y: 120, endPoint x: 119, endPoint y: 122, distance: 3.1
click at [122, 120] on div at bounding box center [235, 106] width 301 height 184
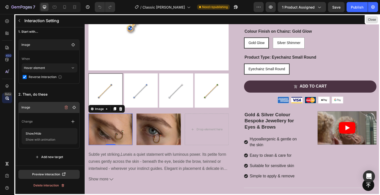
click at [371, 20] on button "Close" at bounding box center [371, 19] width 12 height 7
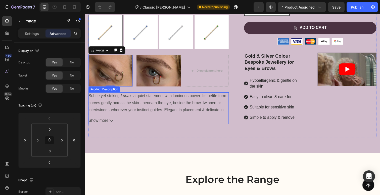
scroll to position [287, 0]
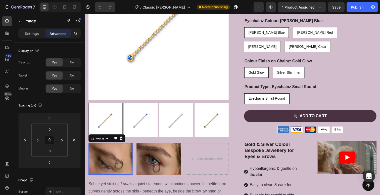
click at [123, 142] on icon at bounding box center [121, 141] width 3 height 4
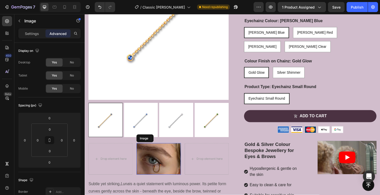
click at [142, 143] on div "Image" at bounding box center [145, 141] width 13 height 6
click at [171, 141] on icon at bounding box center [171, 141] width 4 height 4
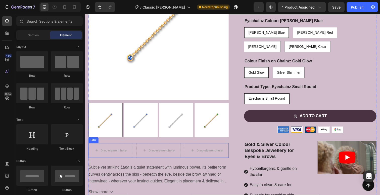
click at [96, 143] on div "Row" at bounding box center [93, 142] width 8 height 5
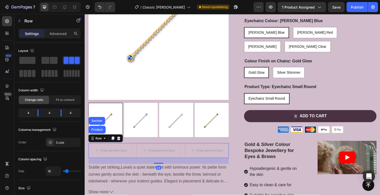
click at [121, 141] on icon at bounding box center [119, 141] width 4 height 4
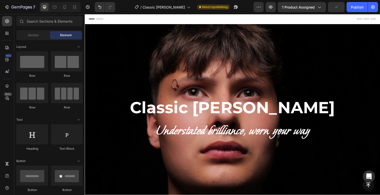
scroll to position [0, 0]
click at [361, 7] on div "Publish" at bounding box center [357, 7] width 13 height 5
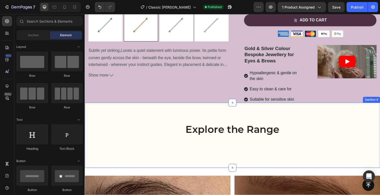
scroll to position [377, 0]
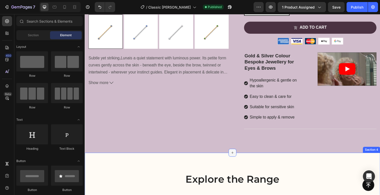
click at [234, 153] on icon at bounding box center [235, 155] width 4 height 4
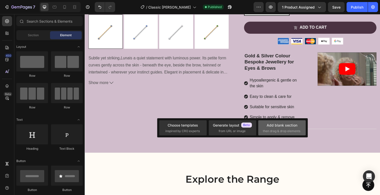
click at [279, 129] on span "then drag & drop elements" at bounding box center [281, 131] width 37 height 5
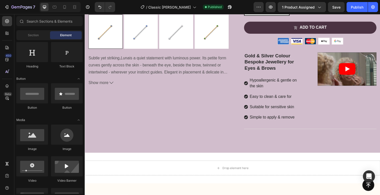
scroll to position [0, 0]
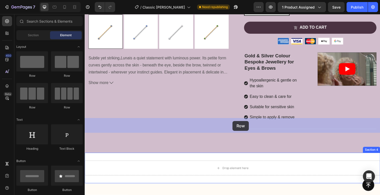
drag, startPoint x: 152, startPoint y: 77, endPoint x: 236, endPoint y: 123, distance: 94.8
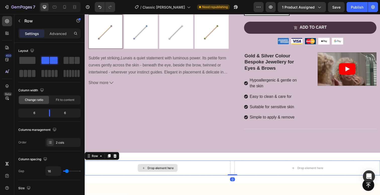
click at [155, 169] on div "Drop element here" at bounding box center [162, 171] width 27 height 4
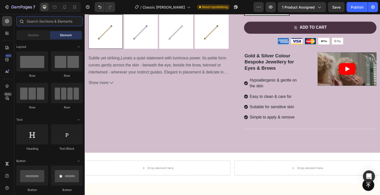
click at [39, 20] on input "text" at bounding box center [49, 21] width 66 height 10
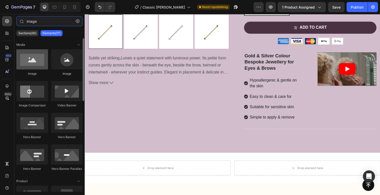
type input "image"
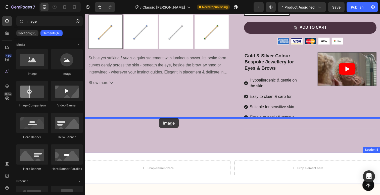
drag, startPoint x: 115, startPoint y: 76, endPoint x: 160, endPoint y: 120, distance: 63.6
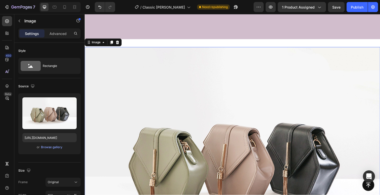
scroll to position [505, 0]
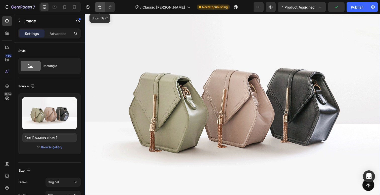
click at [100, 8] on icon "Undo/Redo" at bounding box center [99, 7] width 3 height 3
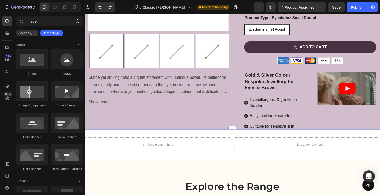
scroll to position [375, 0]
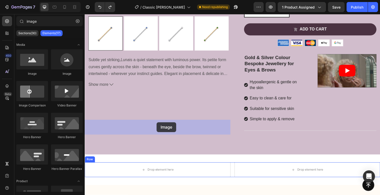
drag, startPoint x: 116, startPoint y: 72, endPoint x: 158, endPoint y: 124, distance: 66.8
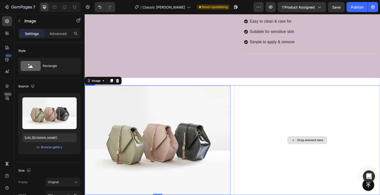
scroll to position [465, 0]
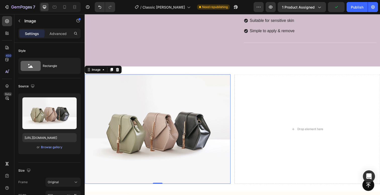
click at [192, 76] on img at bounding box center [159, 131] width 149 height 111
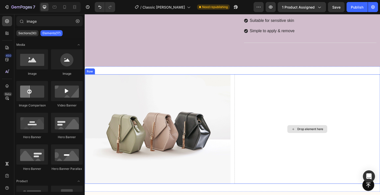
click at [312, 129] on div "Drop element here" at bounding box center [314, 131] width 27 height 4
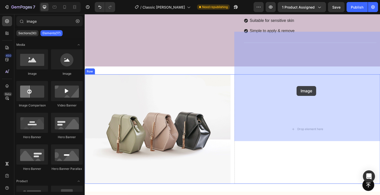
drag, startPoint x: 115, startPoint y: 79, endPoint x: 301, endPoint y: 87, distance: 186.0
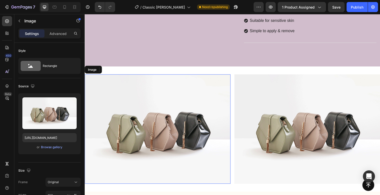
scroll to position [161, 0]
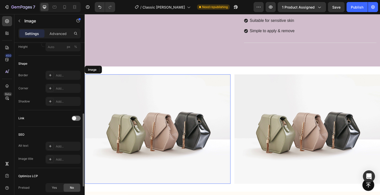
click at [177, 99] on img at bounding box center [159, 131] width 149 height 111
click at [167, 85] on img at bounding box center [159, 131] width 149 height 111
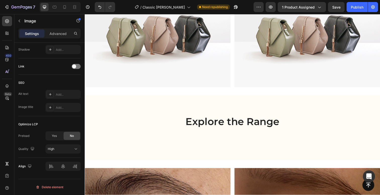
scroll to position [492, 0]
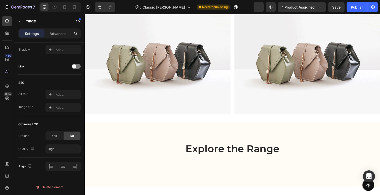
click at [148, 77] on img at bounding box center [159, 60] width 149 height 111
click at [161, 68] on img at bounding box center [159, 60] width 149 height 111
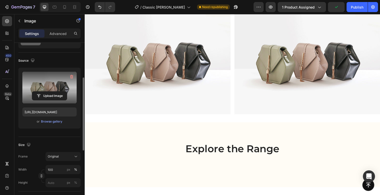
scroll to position [17, 0]
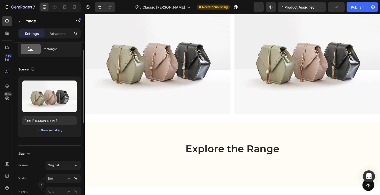
click at [50, 131] on div "Browse gallery" at bounding box center [51, 130] width 21 height 5
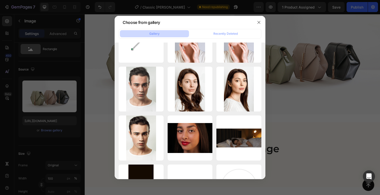
scroll to position [0, 0]
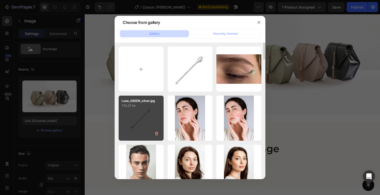
click at [139, 118] on div "Luna_GREEN_silver.jpg 732.27 kb" at bounding box center [141, 117] width 45 height 45
type input "https://cdn.shopify.com/s/files/1/0844/2947/2009/files/gempages_557331592683455…"
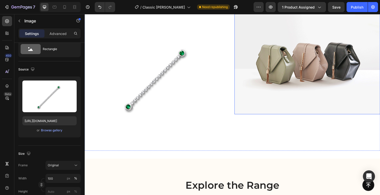
click at [309, 84] on img at bounding box center [311, 60] width 149 height 111
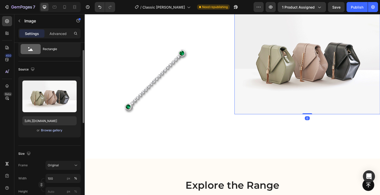
click at [47, 130] on div "Browse gallery" at bounding box center [51, 130] width 21 height 5
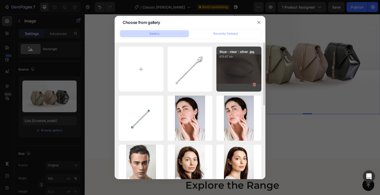
click at [241, 73] on div "Skye - clear - silver .jpg 619.87 kb" at bounding box center [238, 68] width 45 height 45
type input "https://cdn.shopify.com/s/files/1/0844/2947/2009/files/gempages_557331592683455…"
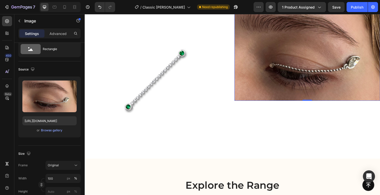
scroll to position [440, 0]
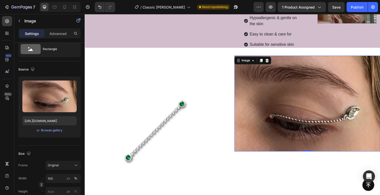
click at [303, 104] on img at bounding box center [311, 105] width 149 height 98
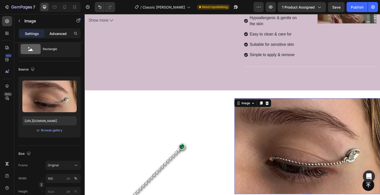
click at [57, 36] on p "Advanced" at bounding box center [57, 33] width 17 height 5
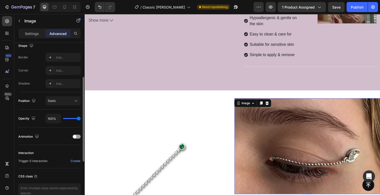
scroll to position [161, 0]
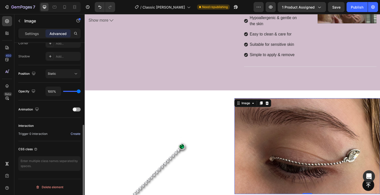
click at [74, 134] on div "Create" at bounding box center [76, 133] width 10 height 5
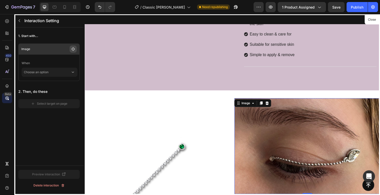
click at [70, 50] on button "button" at bounding box center [73, 48] width 7 height 7
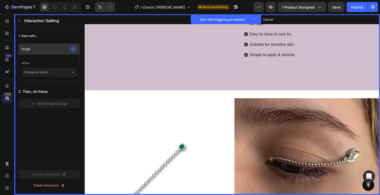
click at [72, 49] on icon "button" at bounding box center [73, 49] width 4 height 4
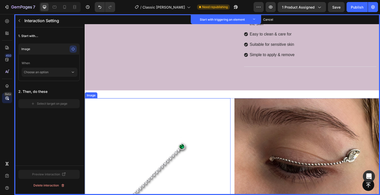
click at [164, 122] on img at bounding box center [159, 174] width 149 height 149
click at [118, 92] on button "Set as trigger" at bounding box center [120, 95] width 23 height 6
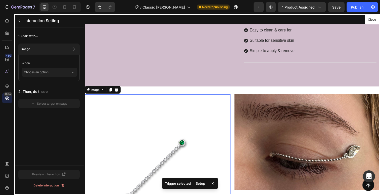
scroll to position [444, 0]
click at [51, 73] on p "Choose an option" at bounding box center [47, 72] width 47 height 9
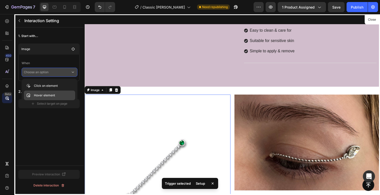
click at [47, 95] on p "Hover element" at bounding box center [44, 95] width 21 height 5
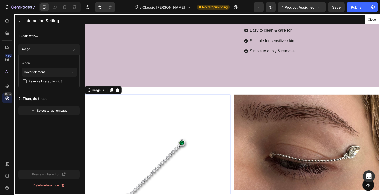
click at [42, 81] on span "Reverse Interaction" at bounding box center [43, 81] width 28 height 5
checkbox input "true"
click at [49, 111] on div "Select target on page" at bounding box center [49, 110] width 36 height 5
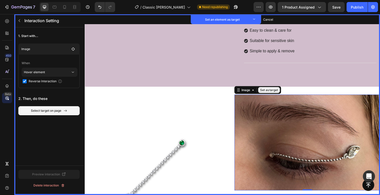
click at [315, 110] on img at bounding box center [311, 145] width 149 height 98
click at [277, 88] on button "Set as target" at bounding box center [273, 91] width 22 height 6
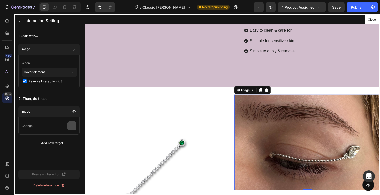
click at [71, 126] on icon "button" at bounding box center [71, 125] width 3 height 3
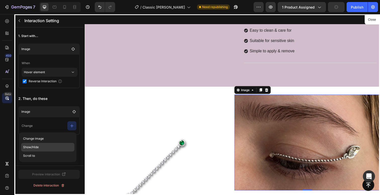
click at [36, 146] on p "Show/Hide" at bounding box center [47, 147] width 53 height 9
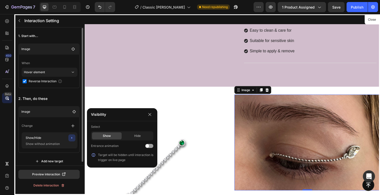
scroll to position [4, 0]
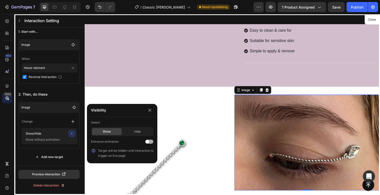
click at [150, 142] on div at bounding box center [149, 141] width 8 height 4
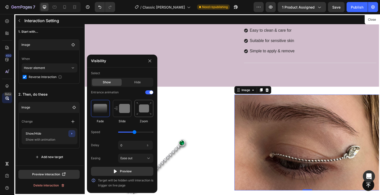
click at [144, 112] on img at bounding box center [143, 108] width 15 height 13
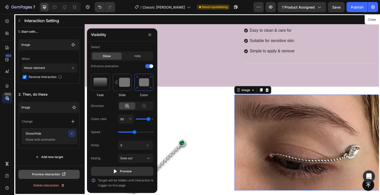
click at [47, 173] on div "Preview interaction" at bounding box center [49, 174] width 34 height 5
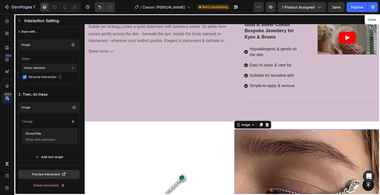
click at [201, 79] on div at bounding box center [235, 106] width 301 height 184
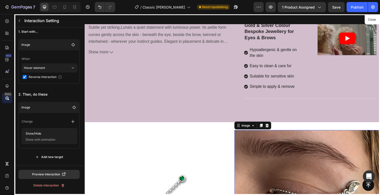
click at [270, 84] on div at bounding box center [235, 106] width 301 height 184
click at [49, 186] on div "Delete interaction" at bounding box center [48, 185] width 31 height 5
click at [69, 183] on button "Delete" at bounding box center [64, 185] width 30 height 9
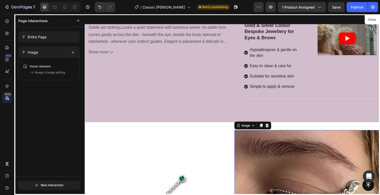
click at [270, 84] on div at bounding box center [235, 106] width 301 height 184
click at [372, 21] on button "Close" at bounding box center [371, 19] width 12 height 7
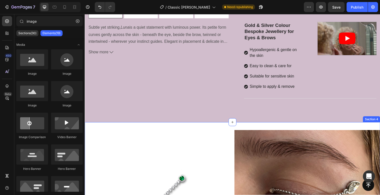
click at [375, 118] on div "Section 4" at bounding box center [377, 121] width 18 height 6
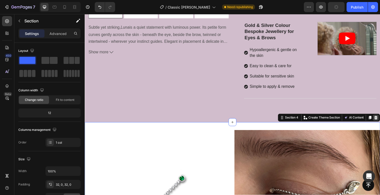
click at [379, 118] on icon at bounding box center [382, 120] width 4 height 4
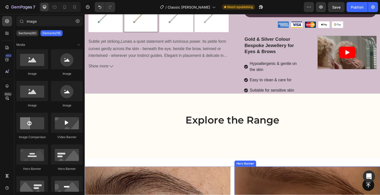
scroll to position [392, 0]
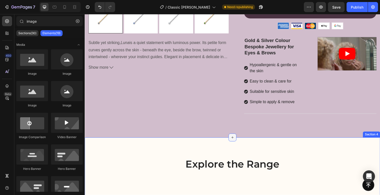
click at [237, 138] on icon at bounding box center [235, 140] width 4 height 4
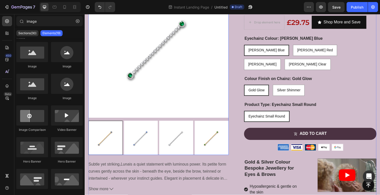
scroll to position [281, 0]
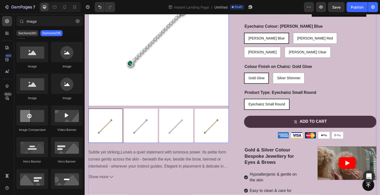
click at [152, 65] on img at bounding box center [159, 35] width 143 height 143
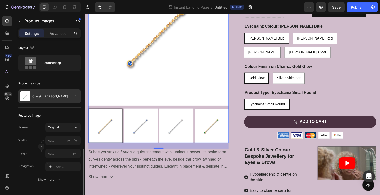
scroll to position [0, 0]
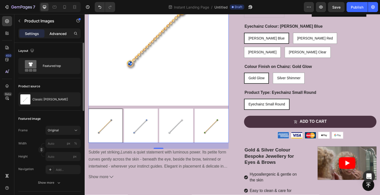
click at [61, 35] on p "Advanced" at bounding box center [57, 33] width 17 height 5
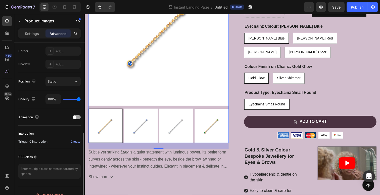
scroll to position [161, 0]
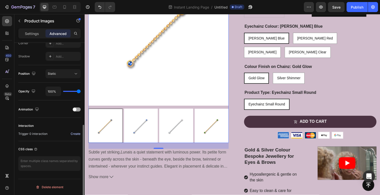
click at [74, 133] on div "Create" at bounding box center [76, 133] width 10 height 5
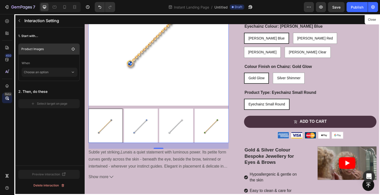
click at [53, 49] on p "Product Images" at bounding box center [45, 48] width 48 height 5
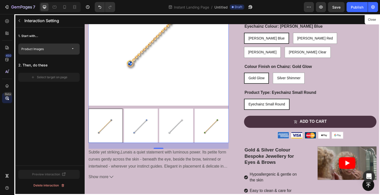
click at [53, 49] on p "Product Images" at bounding box center [45, 48] width 48 height 5
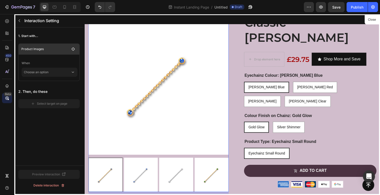
scroll to position [214, 0]
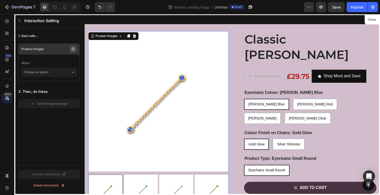
click at [73, 49] on icon "button" at bounding box center [73, 49] width 4 height 4
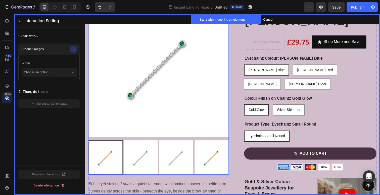
scroll to position [250, 0]
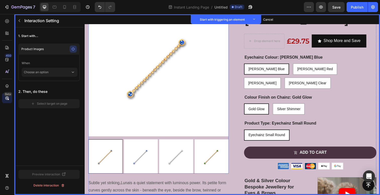
click at [103, 160] on div at bounding box center [105, 159] width 35 height 35
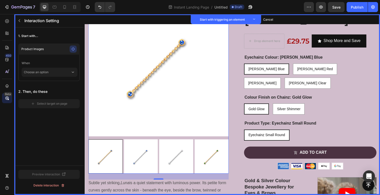
click at [100, 155] on div at bounding box center [105, 159] width 35 height 35
click at [103, 155] on div at bounding box center [105, 159] width 35 height 35
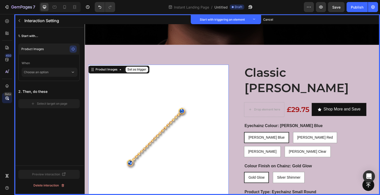
scroll to position [180, 0]
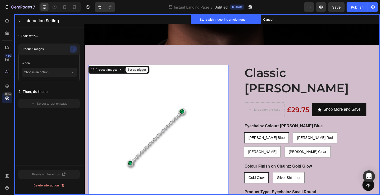
click at [171, 129] on img at bounding box center [159, 137] width 143 height 143
click at [167, 139] on img at bounding box center [159, 137] width 143 height 143
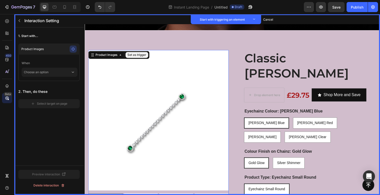
click at [140, 142] on img at bounding box center [159, 122] width 143 height 143
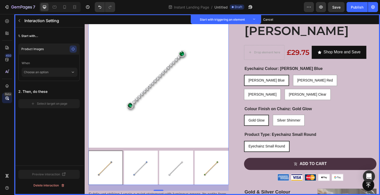
scroll to position [246, 0]
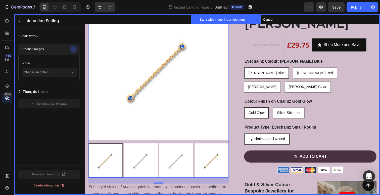
click at [109, 160] on div at bounding box center [105, 163] width 35 height 35
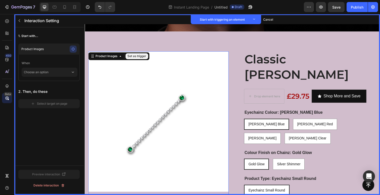
scroll to position [163, 0]
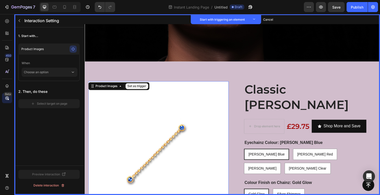
click at [134, 87] on button "Set as trigger" at bounding box center [137, 88] width 23 height 6
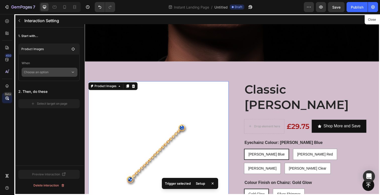
click at [40, 71] on p "Choose an option" at bounding box center [47, 72] width 47 height 9
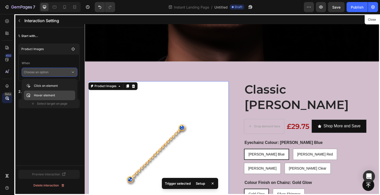
click at [41, 94] on p "Hover element" at bounding box center [44, 95] width 21 height 5
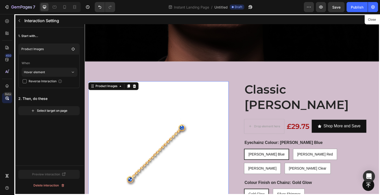
click at [40, 82] on span "Reverse Interaction" at bounding box center [43, 81] width 28 height 5
checkbox input "true"
click at [52, 110] on div "Select target on page" at bounding box center [49, 110] width 36 height 5
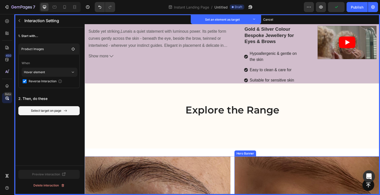
scroll to position [402, 0]
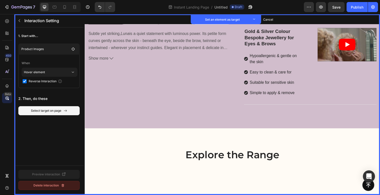
click at [44, 187] on div "Delete interaction" at bounding box center [48, 185] width 31 height 5
click at [66, 185] on div "Delete" at bounding box center [64, 185] width 9 height 5
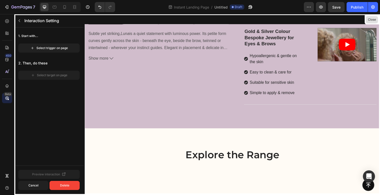
click at [373, 18] on button "Close" at bounding box center [371, 19] width 12 height 7
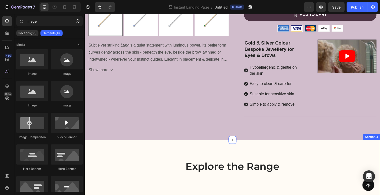
scroll to position [386, 0]
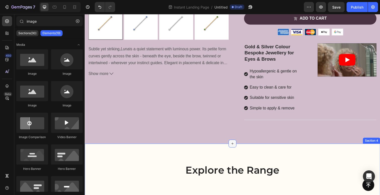
click at [235, 144] on icon at bounding box center [235, 146] width 4 height 4
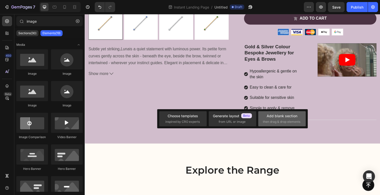
click at [280, 114] on div "Add blank section" at bounding box center [281, 115] width 31 height 5
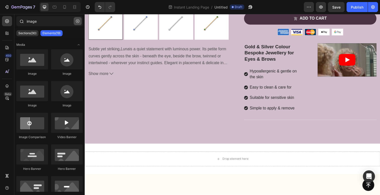
click at [77, 21] on icon "button" at bounding box center [78, 21] width 4 height 4
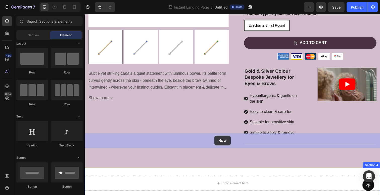
scroll to position [362, 0]
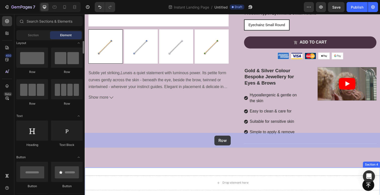
drag, startPoint x: 152, startPoint y: 108, endPoint x: 217, endPoint y: 138, distance: 71.0
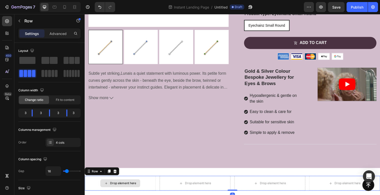
click at [120, 185] on div "Drop element here" at bounding box center [123, 187] width 27 height 4
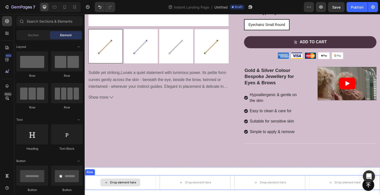
scroll to position [358, 0]
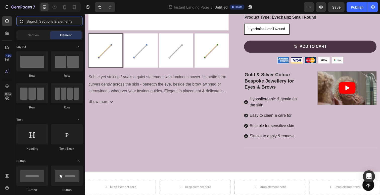
click at [53, 23] on input "text" at bounding box center [49, 21] width 66 height 10
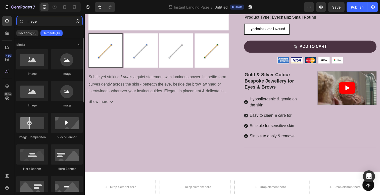
type input "image"
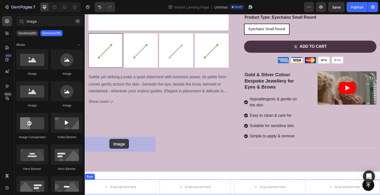
drag, startPoint x: 135, startPoint y: 124, endPoint x: 110, endPoint y: 141, distance: 30.8
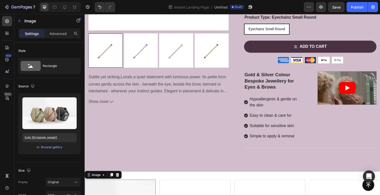
scroll to position [358, 0]
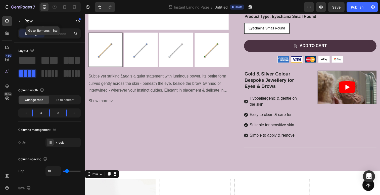
click at [20, 22] on icon "button" at bounding box center [19, 21] width 4 height 4
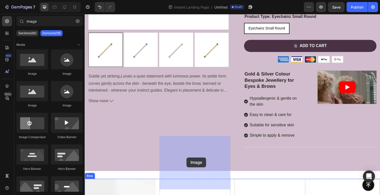
drag, startPoint x: 134, startPoint y: 113, endPoint x: 188, endPoint y: 160, distance: 72.1
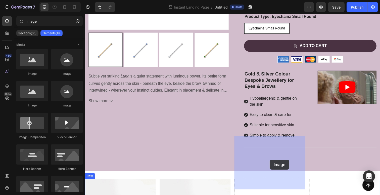
drag, startPoint x: 113, startPoint y: 107, endPoint x: 273, endPoint y: 162, distance: 169.4
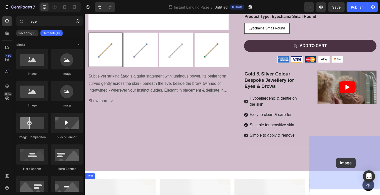
drag, startPoint x: 113, startPoint y: 106, endPoint x: 341, endPoint y: 161, distance: 234.0
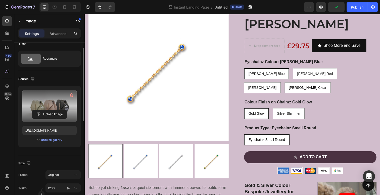
scroll to position [9, 0]
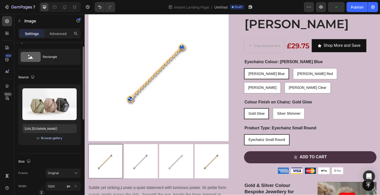
click at [48, 140] on div "Browse gallery" at bounding box center [51, 138] width 21 height 5
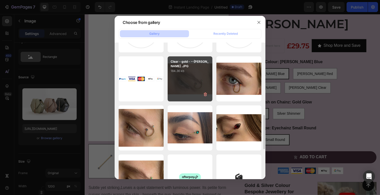
scroll to position [283, 0]
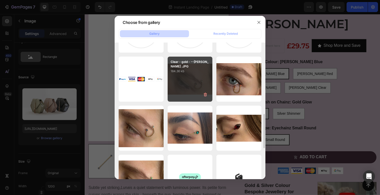
click at [188, 71] on div "Clear - gold - --[PERSON_NAME] .JPG 184.36 kb" at bounding box center [189, 78] width 45 height 45
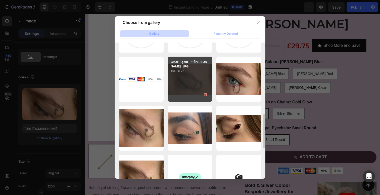
type input "[URL][DOMAIN_NAME]"
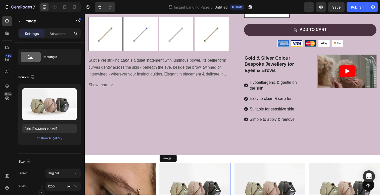
click at [191, 166] on img at bounding box center [197, 193] width 72 height 54
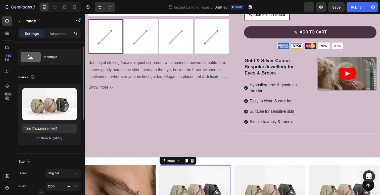
click at [50, 138] on div "Browse gallery" at bounding box center [51, 138] width 21 height 5
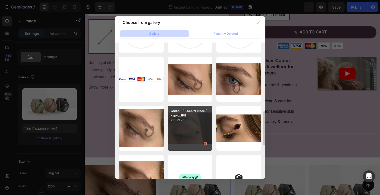
scroll to position [284, 0]
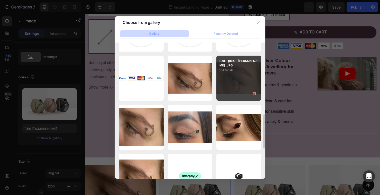
click at [249, 73] on div "Red - gold. - [PERSON_NAME] .JPG 154.57 kb" at bounding box center [238, 77] width 45 height 45
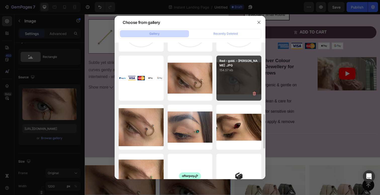
type input "[URL][DOMAIN_NAME]"
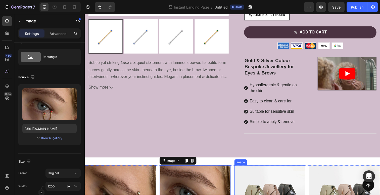
click at [270, 168] on img at bounding box center [273, 195] width 72 height 54
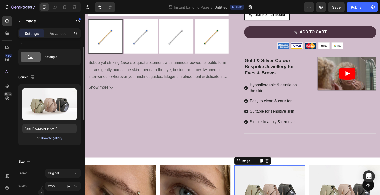
click at [55, 137] on div "Browse gallery" at bounding box center [51, 138] width 21 height 5
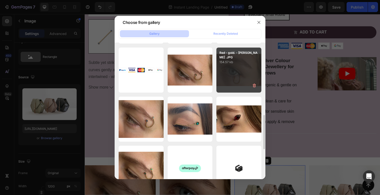
scroll to position [293, 0]
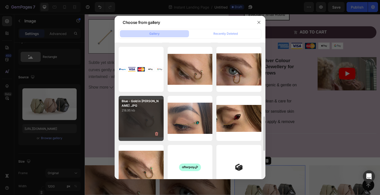
click at [133, 125] on div "Blue - Gold in Luna .JPG 218.95 kb" at bounding box center [141, 118] width 45 height 45
type input "https://cdn.shopify.com/s/files/1/0844/2947/2009/files/gempages_557331592683455…"
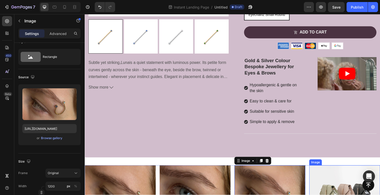
click at [360, 168] on img at bounding box center [350, 195] width 72 height 54
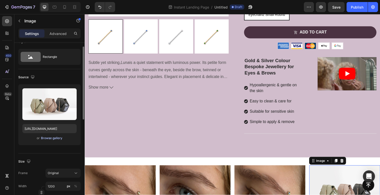
click at [47, 137] on div "Browse gallery" at bounding box center [51, 138] width 21 height 5
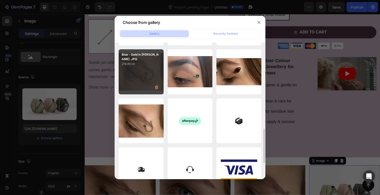
scroll to position [340, 0]
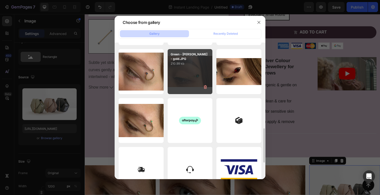
click at [182, 72] on div "Green - Misty - gold.JPG 210.99 kb" at bounding box center [189, 71] width 45 height 45
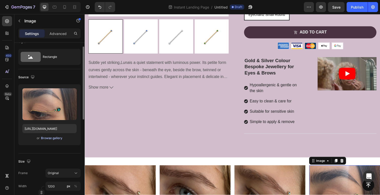
click at [52, 139] on div "Browse gallery" at bounding box center [51, 138] width 21 height 5
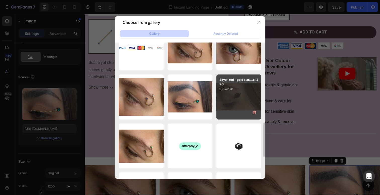
scroll to position [315, 0]
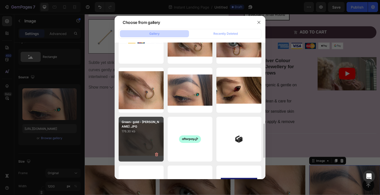
click at [133, 134] on div "Green- gold - Luna .JPG 176.30 kb" at bounding box center [141, 139] width 45 height 45
type input "https://cdn.shopify.com/s/files/1/0844/2947/2009/files/gempages_557331592683455…"
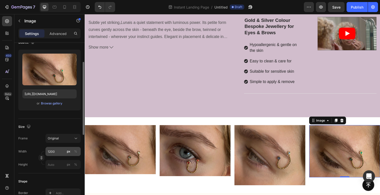
scroll to position [63, 0]
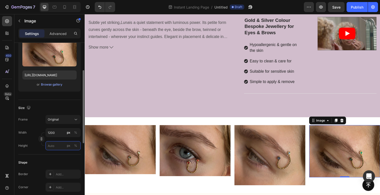
click at [53, 146] on input "px %" at bounding box center [62, 145] width 35 height 9
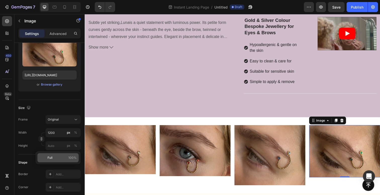
click at [60, 160] on div "Full 100%" at bounding box center [57, 157] width 41 height 9
type input "100"
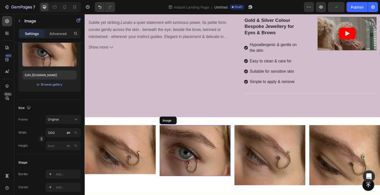
click at [224, 127] on img at bounding box center [197, 153] width 72 height 52
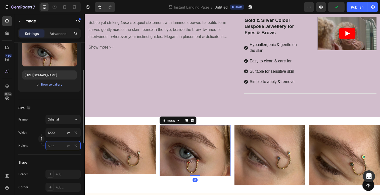
click at [54, 146] on input "px %" at bounding box center [62, 145] width 35 height 9
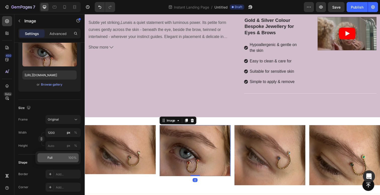
click at [52, 159] on span "Full" at bounding box center [49, 157] width 5 height 5
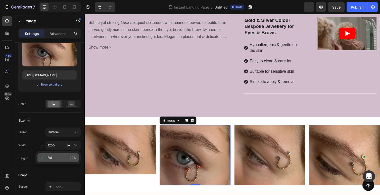
type input "100"
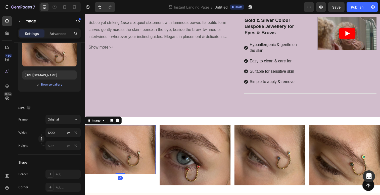
click at [114, 127] on img at bounding box center [121, 152] width 72 height 50
click at [50, 146] on input "px %" at bounding box center [62, 145] width 35 height 9
click at [51, 160] on div "Full 100%" at bounding box center [57, 157] width 41 height 9
type input "100"
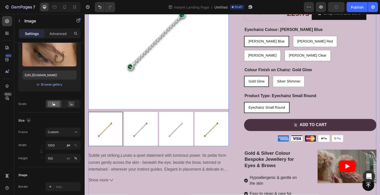
scroll to position [280, 0]
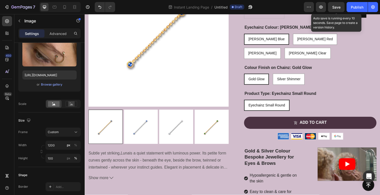
click at [336, 6] on span "Save" at bounding box center [336, 7] width 8 height 4
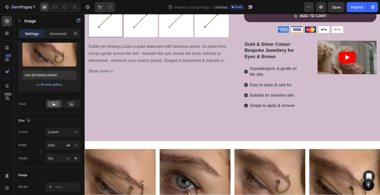
scroll to position [389, 0]
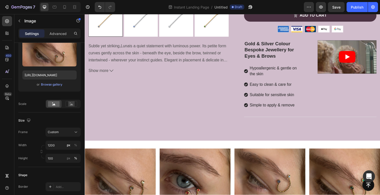
click at [127, 151] on img at bounding box center [121, 181] width 72 height 61
click at [194, 151] on img at bounding box center [197, 181] width 72 height 61
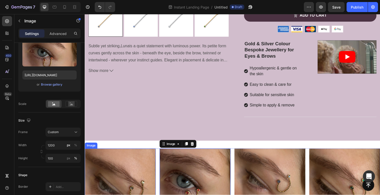
scroll to position [389, 0]
click at [138, 151] on img at bounding box center [121, 181] width 72 height 61
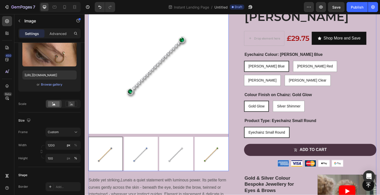
scroll to position [247, 0]
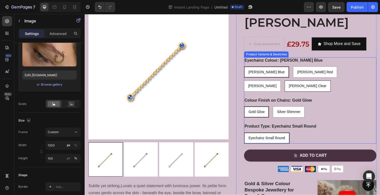
click at [331, 85] on span "[PERSON_NAME] Clear" at bounding box center [312, 87] width 38 height 4
click at [288, 82] on input "[PERSON_NAME] Clear [PERSON_NAME] Clear [PERSON_NAME] Clear" at bounding box center [288, 82] width 0 height 0
radio input "true"
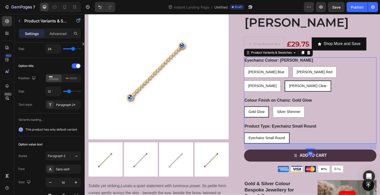
scroll to position [0, 0]
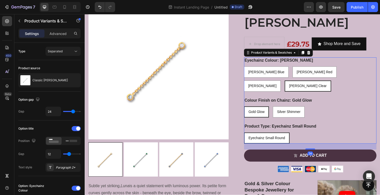
click at [260, 112] on span "Gold Glow" at bounding box center [260, 114] width 16 height 4
click at [247, 108] on input "Gold Glow Gold Glow Gold Glow" at bounding box center [247, 108] width 0 height 0
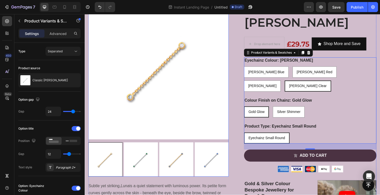
click at [104, 162] on div at bounding box center [105, 162] width 35 height 35
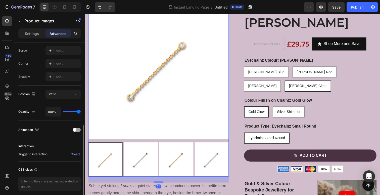
scroll to position [161, 0]
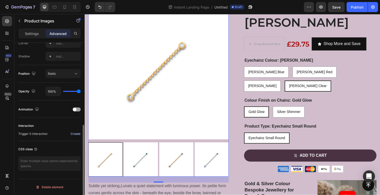
click at [73, 134] on div "Create" at bounding box center [76, 133] width 10 height 5
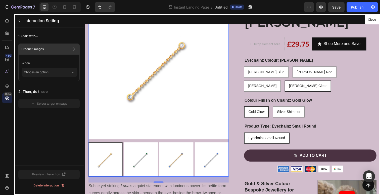
click at [49, 49] on p "Product Images" at bounding box center [45, 48] width 48 height 5
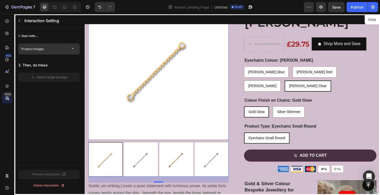
click at [49, 49] on p "Product Images" at bounding box center [45, 48] width 48 height 5
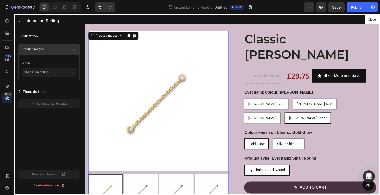
scroll to position [214, 0]
click at [71, 48] on icon "button" at bounding box center [73, 49] width 4 height 4
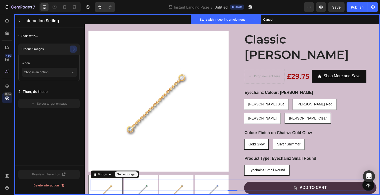
click at [99, 188] on div "Button Set as trigger 0" at bounding box center [235, 188] width 289 height 12
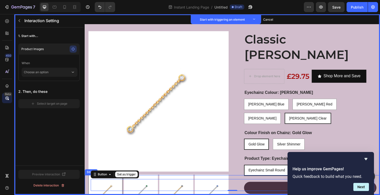
click at [96, 194] on div "Button Set as trigger 0 Sticky Set as trigger" at bounding box center [235, 188] width 301 height 20
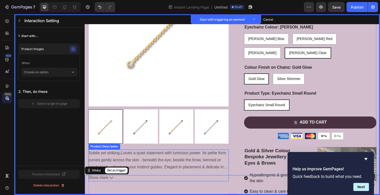
scroll to position [287, 0]
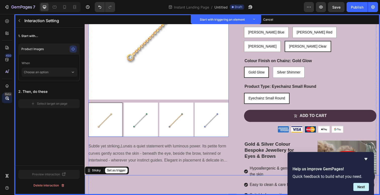
click at [99, 117] on div at bounding box center [105, 121] width 35 height 35
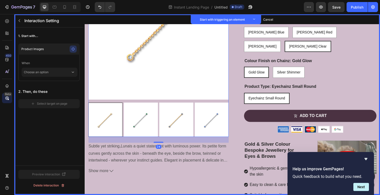
click at [99, 117] on div at bounding box center [105, 121] width 35 height 35
click at [103, 120] on div at bounding box center [105, 121] width 35 height 35
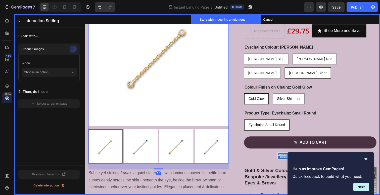
scroll to position [260, 0]
click at [109, 150] on div at bounding box center [105, 149] width 35 height 35
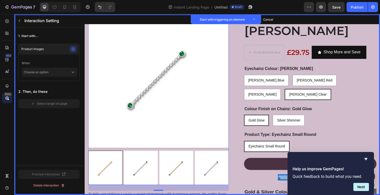
scroll to position [238, 0]
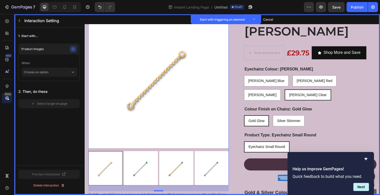
click at [107, 169] on div at bounding box center [105, 171] width 35 height 35
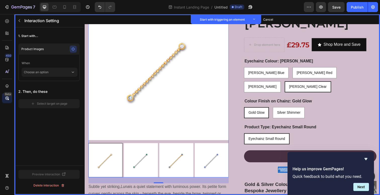
scroll to position [250, 0]
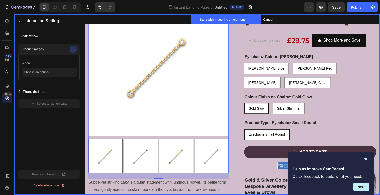
click at [137, 156] on img at bounding box center [142, 158] width 35 height 35
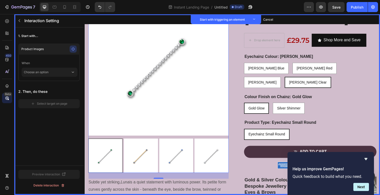
click at [196, 164] on div at bounding box center [159, 158] width 143 height 35
click at [217, 161] on img at bounding box center [214, 158] width 35 height 35
click at [106, 161] on div at bounding box center [105, 158] width 35 height 35
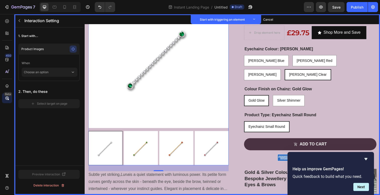
scroll to position [263, 0]
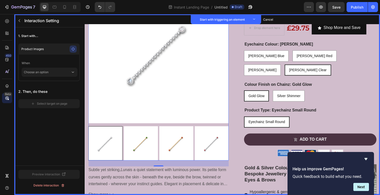
click at [105, 144] on div at bounding box center [105, 146] width 35 height 35
click at [146, 151] on img at bounding box center [142, 146] width 35 height 35
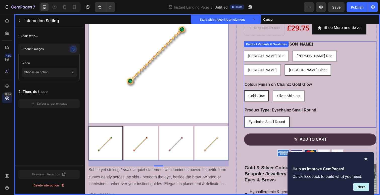
drag, startPoint x: 347, startPoint y: 39, endPoint x: 343, endPoint y: 41, distance: 4.3
click at [331, 69] on span "[PERSON_NAME] Clear" at bounding box center [312, 71] width 38 height 4
click at [288, 65] on input "[PERSON_NAME] Clear [PERSON_NAME] Clear [PERSON_NAME] Clear" at bounding box center [288, 65] width 0 height 0
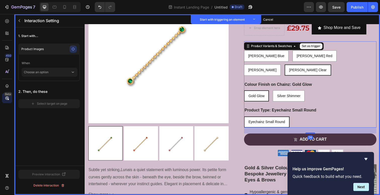
drag, startPoint x: 265, startPoint y: 68, endPoint x: 275, endPoint y: 70, distance: 11.1
click at [265, 95] on span "Gold Glow" at bounding box center [260, 97] width 16 height 4
click at [247, 92] on input "Gold Glow Gold Glow Gold Glow" at bounding box center [247, 92] width 0 height 0
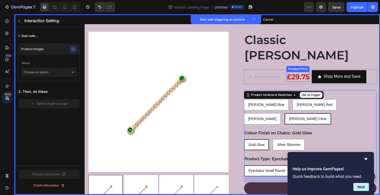
scroll to position [182, 0]
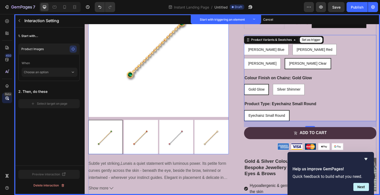
click at [140, 144] on img at bounding box center [142, 139] width 35 height 35
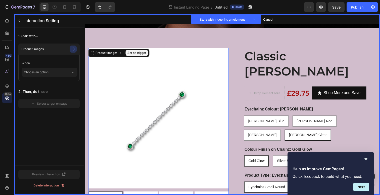
scroll to position [155, 0]
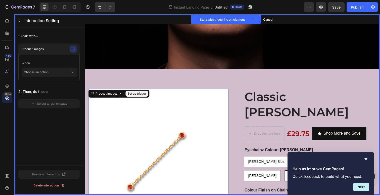
click at [140, 94] on button "Set as trigger" at bounding box center [137, 95] width 23 height 6
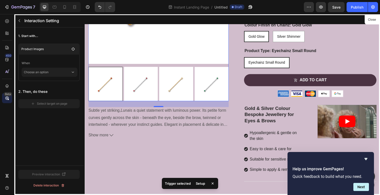
scroll to position [326, 0]
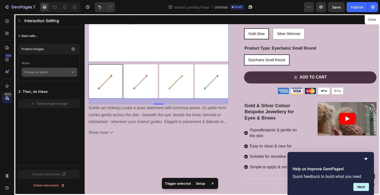
click at [47, 74] on p "Choose an option" at bounding box center [47, 72] width 47 height 9
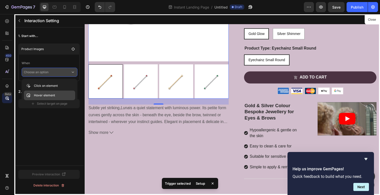
click at [44, 94] on p "Hover element" at bounding box center [44, 95] width 21 height 5
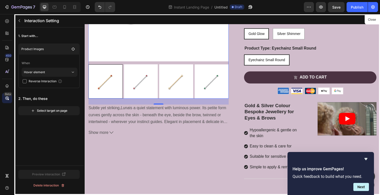
click at [43, 82] on span "Reverse Interaction" at bounding box center [43, 81] width 28 height 5
checkbox input "true"
click at [57, 112] on div "Select target on page" at bounding box center [49, 110] width 36 height 5
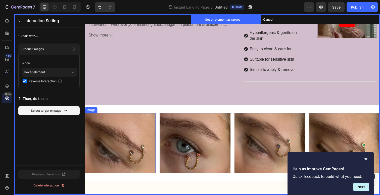
scroll to position [426, 0]
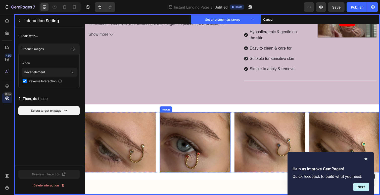
click at [200, 114] on img at bounding box center [197, 144] width 72 height 61
click at [201, 106] on button "Set as target" at bounding box center [196, 109] width 22 height 6
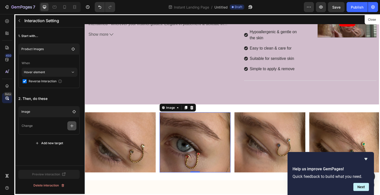
click at [70, 126] on icon "button" at bounding box center [71, 125] width 5 height 5
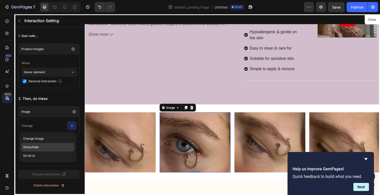
click at [32, 146] on p "Show/Hide" at bounding box center [47, 147] width 53 height 9
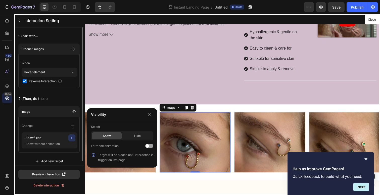
scroll to position [4, 0]
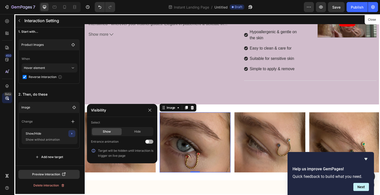
click at [149, 141] on div at bounding box center [149, 141] width 8 height 4
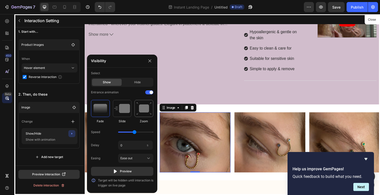
click at [144, 109] on img at bounding box center [143, 108] width 15 height 13
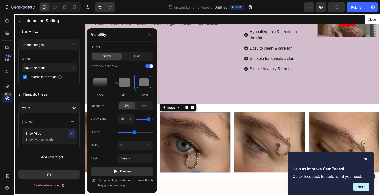
click at [178, 150] on div at bounding box center [235, 106] width 301 height 184
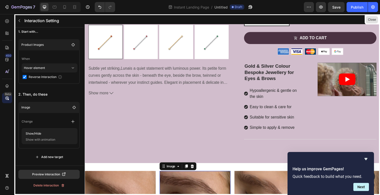
click at [370, 20] on button "Close" at bounding box center [371, 19] width 12 height 7
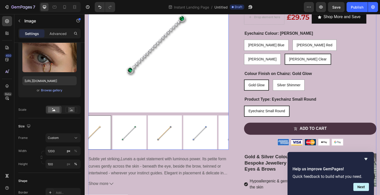
scroll to position [262, 0]
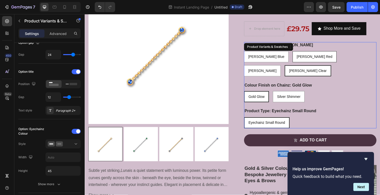
click at [301, 55] on span "[PERSON_NAME] Red" at bounding box center [319, 57] width 36 height 4
click at [296, 52] on input "[PERSON_NAME] Red [PERSON_NAME] Red [PERSON_NAME] Red" at bounding box center [296, 52] width 0 height 0
radio input "true"
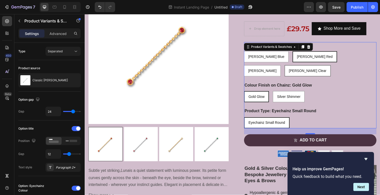
click at [331, 70] on span "[PERSON_NAME] Clear" at bounding box center [312, 72] width 38 height 4
click at [288, 66] on input "[PERSON_NAME] Clear [PERSON_NAME] Clear [PERSON_NAME] Clear" at bounding box center [288, 66] width 0 height 0
radio input "true"
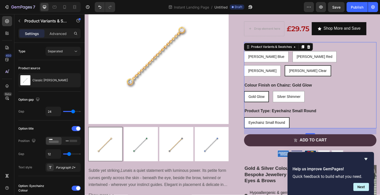
drag, startPoint x: 258, startPoint y: 67, endPoint x: 260, endPoint y: 73, distance: 6.0
click at [258, 96] on span "Gold Glow" at bounding box center [260, 98] width 16 height 4
click at [247, 92] on input "Gold Glow Gold Glow Gold Glow" at bounding box center [247, 92] width 0 height 0
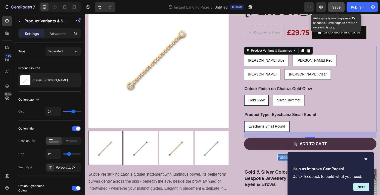
click at [338, 7] on span "Save" at bounding box center [336, 7] width 8 height 4
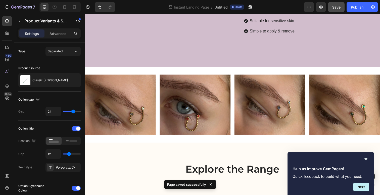
scroll to position [494, 0]
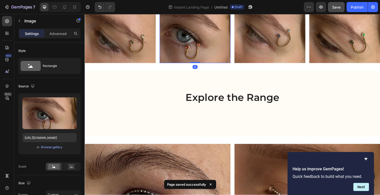
click at [201, 37] on img at bounding box center [197, 33] width 72 height 61
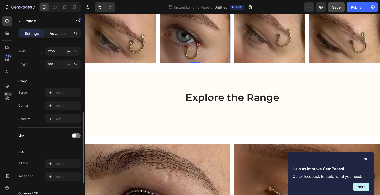
scroll to position [159, 0]
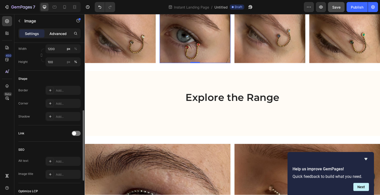
click at [53, 33] on p "Advanced" at bounding box center [57, 33] width 17 height 5
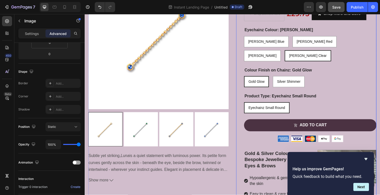
scroll to position [293, 0]
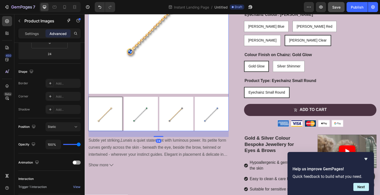
click at [148, 117] on img at bounding box center [142, 115] width 35 height 35
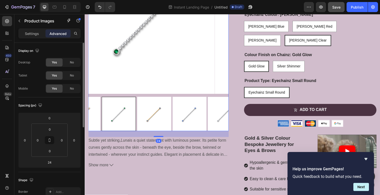
click at [177, 118] on img at bounding box center [191, 115] width 35 height 35
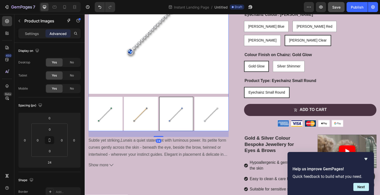
click at [200, 118] on img at bounding box center [214, 115] width 35 height 35
click at [185, 115] on img at bounding box center [177, 115] width 35 height 35
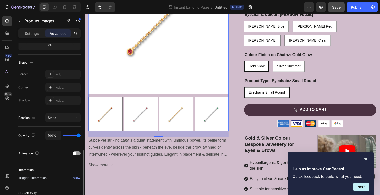
scroll to position [161, 0]
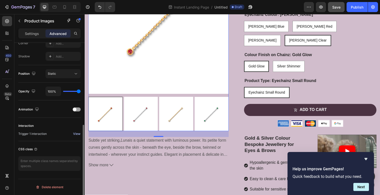
click at [77, 135] on div "View" at bounding box center [76, 133] width 7 height 5
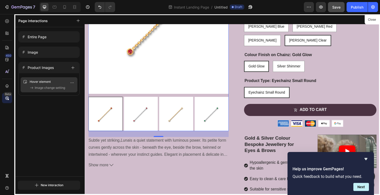
click at [36, 86] on span "Image change setting" at bounding box center [50, 87] width 30 height 5
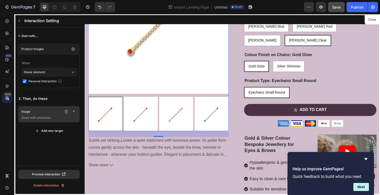
click at [40, 116] on p "Show with animation" at bounding box center [49, 117] width 56 height 5
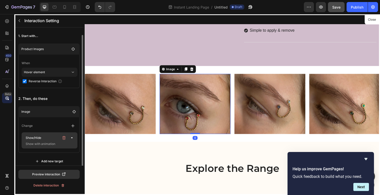
scroll to position [4, 0]
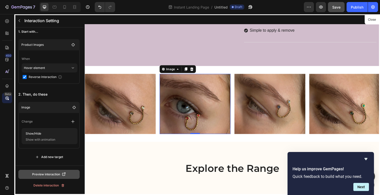
click at [48, 174] on div "Preview interaction" at bounding box center [49, 174] width 34 height 5
click at [371, 20] on button "Close" at bounding box center [371, 19] width 12 height 7
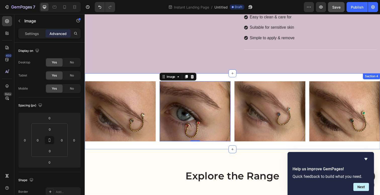
scroll to position [457, 0]
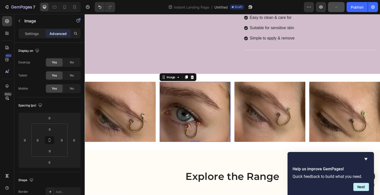
click at [195, 77] on icon at bounding box center [194, 79] width 3 height 4
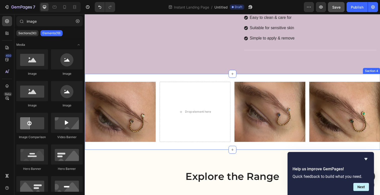
click at [379, 69] on div "Section 4" at bounding box center [377, 72] width 18 height 6
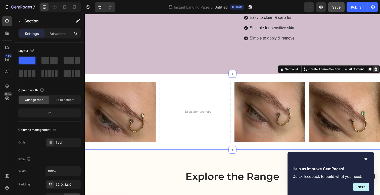
click at [379, 68] on icon at bounding box center [382, 70] width 4 height 4
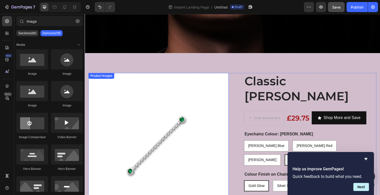
scroll to position [171, 0]
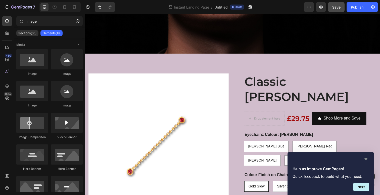
click at [368, 158] on icon "Hide survey" at bounding box center [366, 159] width 6 height 6
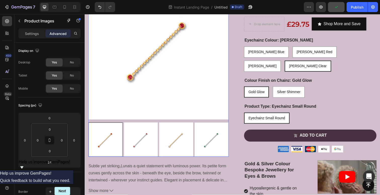
click at [110, 143] on div at bounding box center [105, 142] width 35 height 35
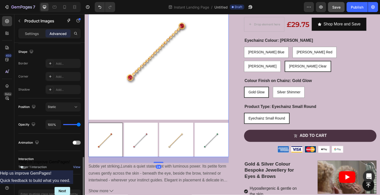
scroll to position [161, 0]
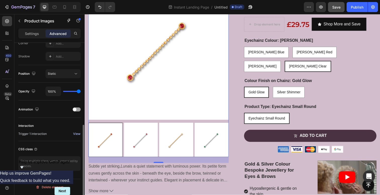
click at [74, 132] on div "View" at bounding box center [76, 133] width 7 height 5
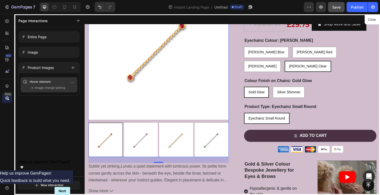
click at [46, 87] on span "Image change setting" at bounding box center [50, 87] width 30 height 5
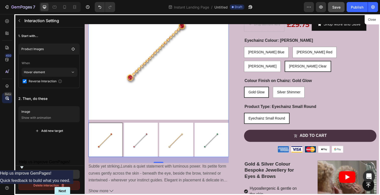
click at [41, 185] on div "Delete interaction" at bounding box center [48, 185] width 31 height 5
click at [64, 185] on div "Delete" at bounding box center [64, 185] width 9 height 5
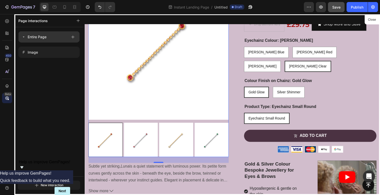
click at [43, 40] on p "Entire Page" at bounding box center [37, 37] width 19 height 6
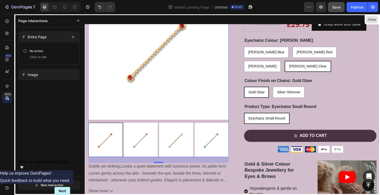
click at [374, 20] on button "Close" at bounding box center [371, 19] width 12 height 7
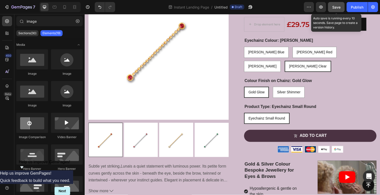
click at [339, 8] on span "Save" at bounding box center [336, 7] width 8 height 4
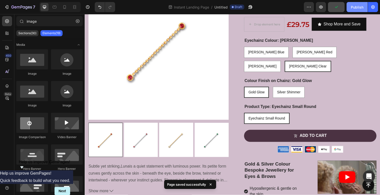
click at [357, 6] on div "Publish" at bounding box center [357, 7] width 13 height 5
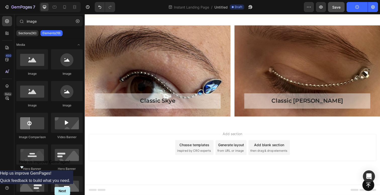
scroll to position [0, 0]
